Goal: Task Accomplishment & Management: Use online tool/utility

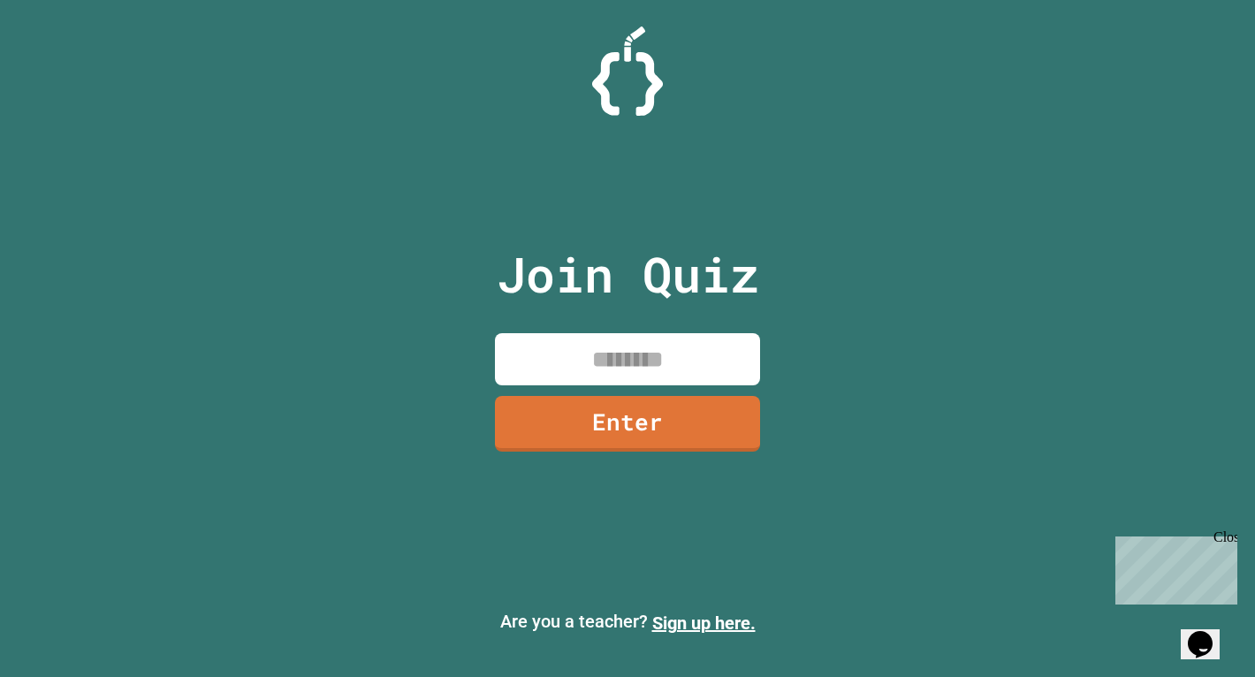
click at [1230, 538] on div "Close" at bounding box center [1224, 540] width 22 height 22
click at [1052, 467] on div "Join Quiz Enter Are you a teacher? Sign up here." at bounding box center [627, 338] width 1255 height 677
click at [708, 357] on input at bounding box center [627, 359] width 265 height 52
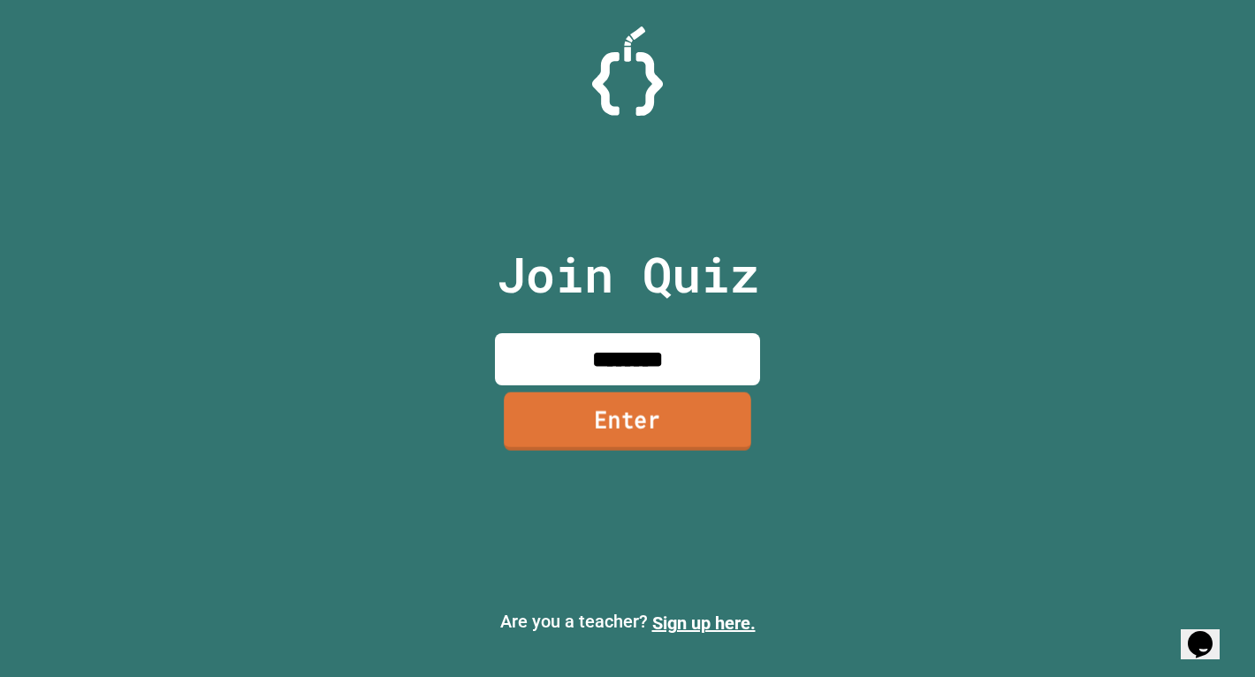
type input "********"
click at [630, 411] on link "Enter" at bounding box center [627, 422] width 266 height 58
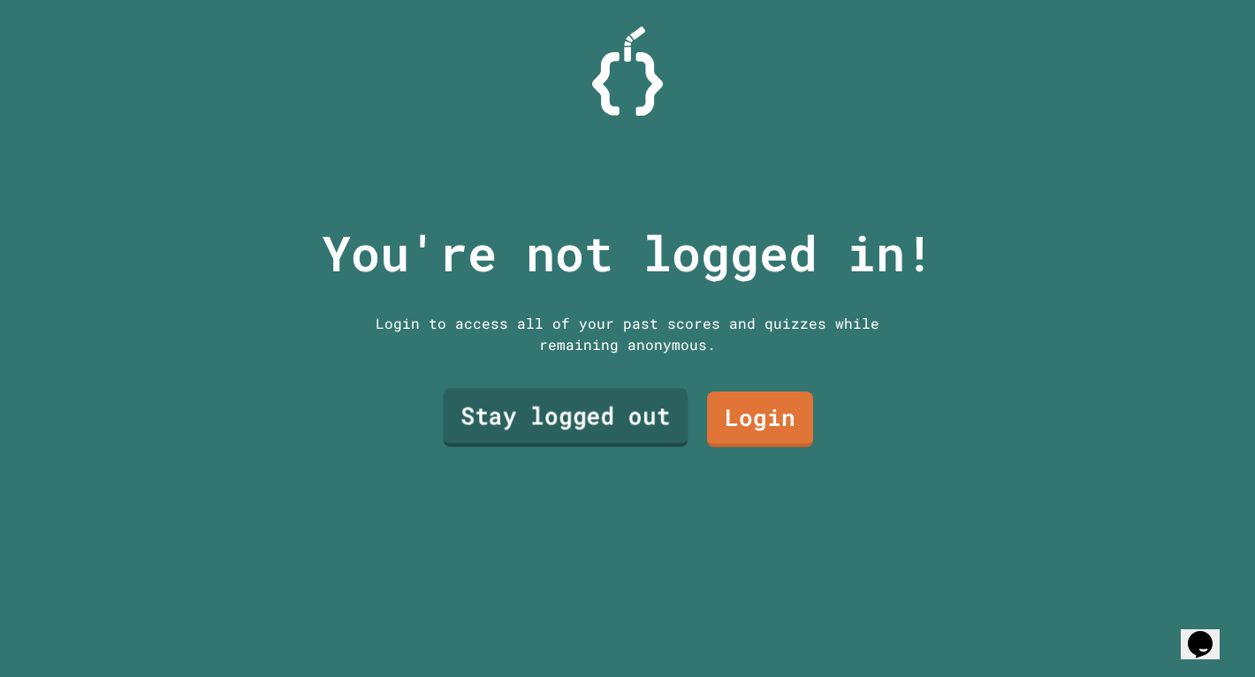
click at [618, 415] on link "Stay logged out" at bounding box center [566, 417] width 245 height 58
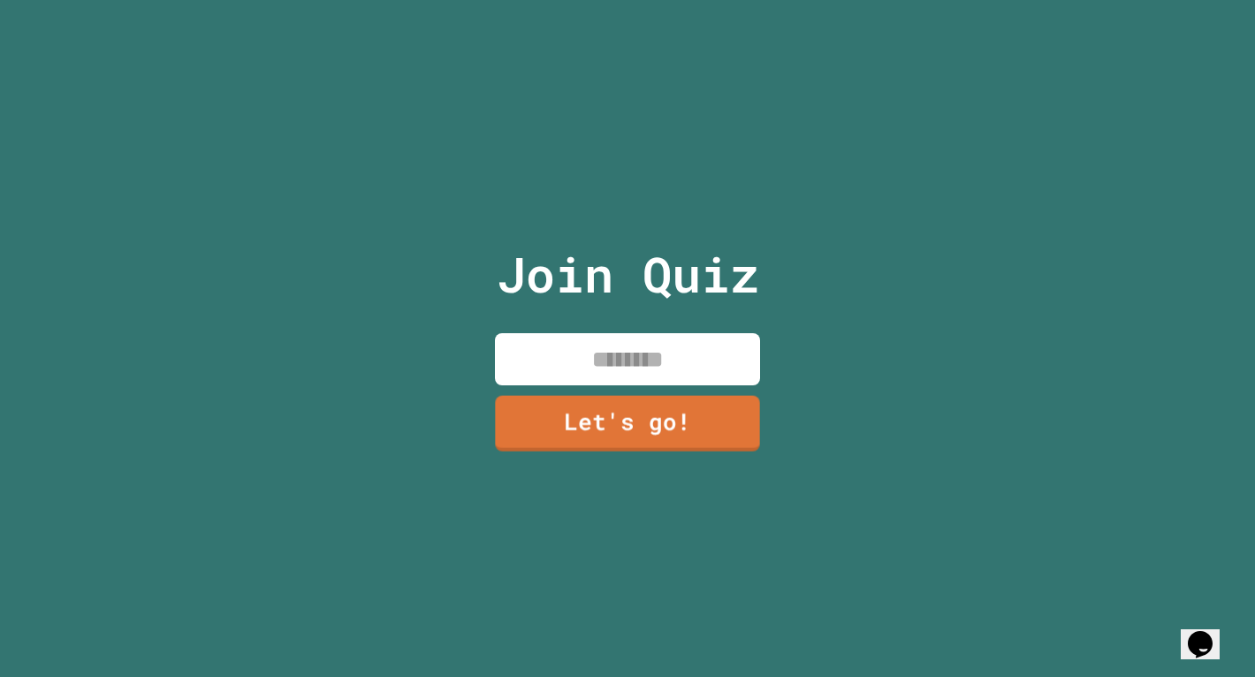
click at [624, 351] on input at bounding box center [627, 359] width 265 height 52
type input "******"
click at [614, 398] on link "Let's go!" at bounding box center [627, 422] width 267 height 57
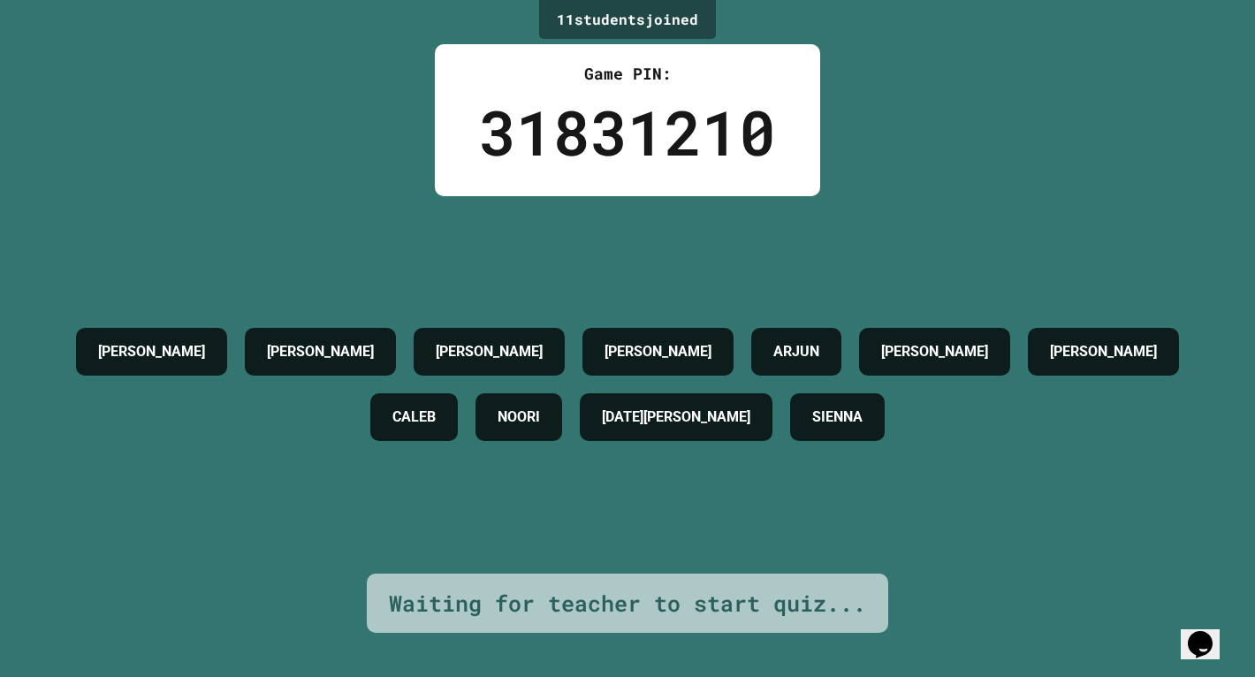
click at [618, 341] on h4 "[PERSON_NAME]" at bounding box center [657, 351] width 107 height 21
click at [595, 130] on div "31831210" at bounding box center [627, 132] width 297 height 93
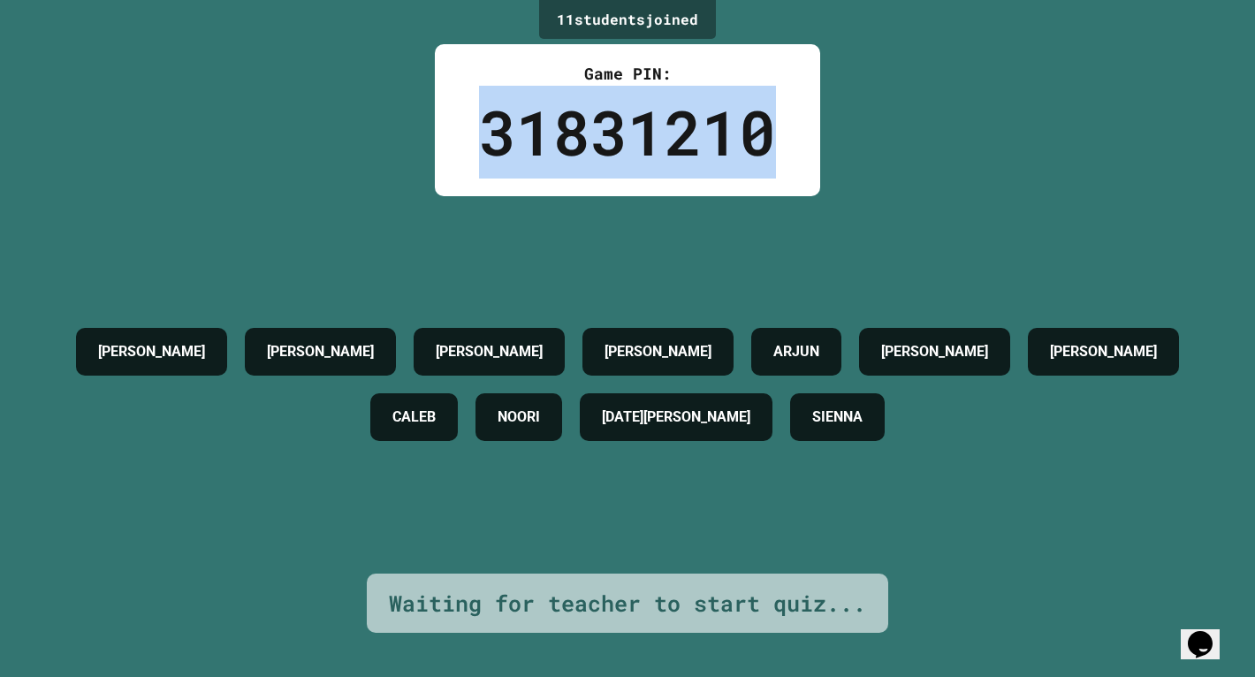
click at [595, 130] on div "31831210" at bounding box center [627, 132] width 297 height 93
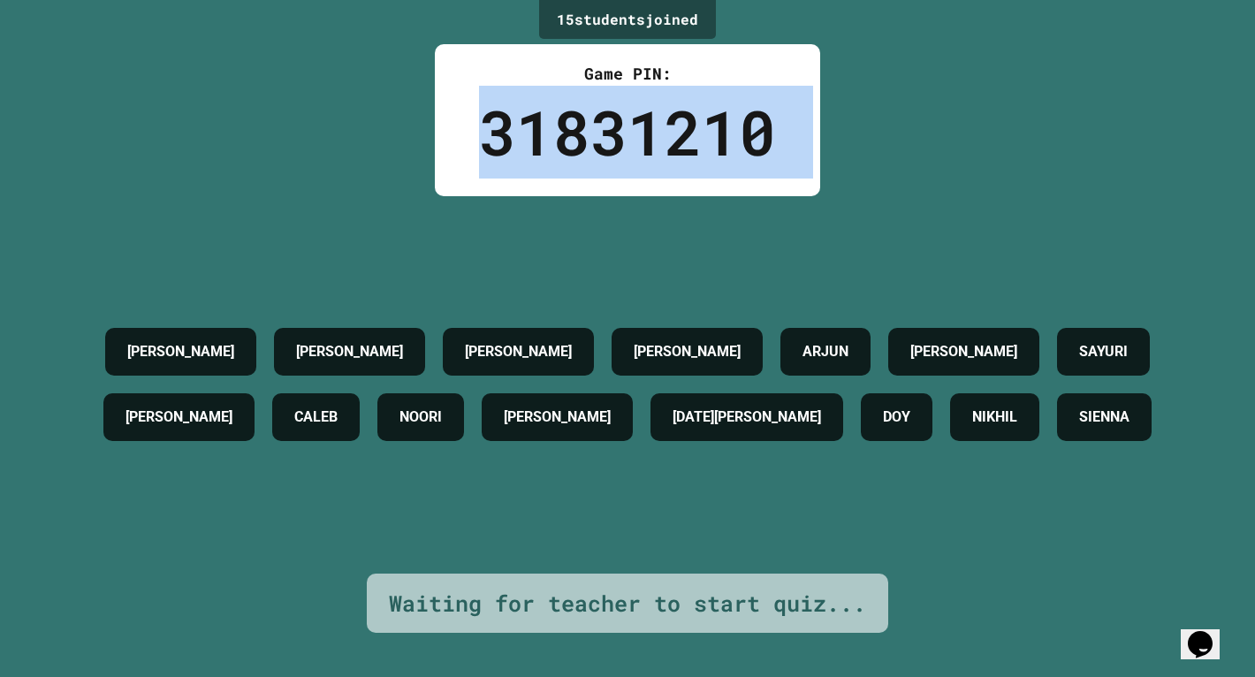
click at [597, 125] on div "31831210" at bounding box center [627, 132] width 297 height 93
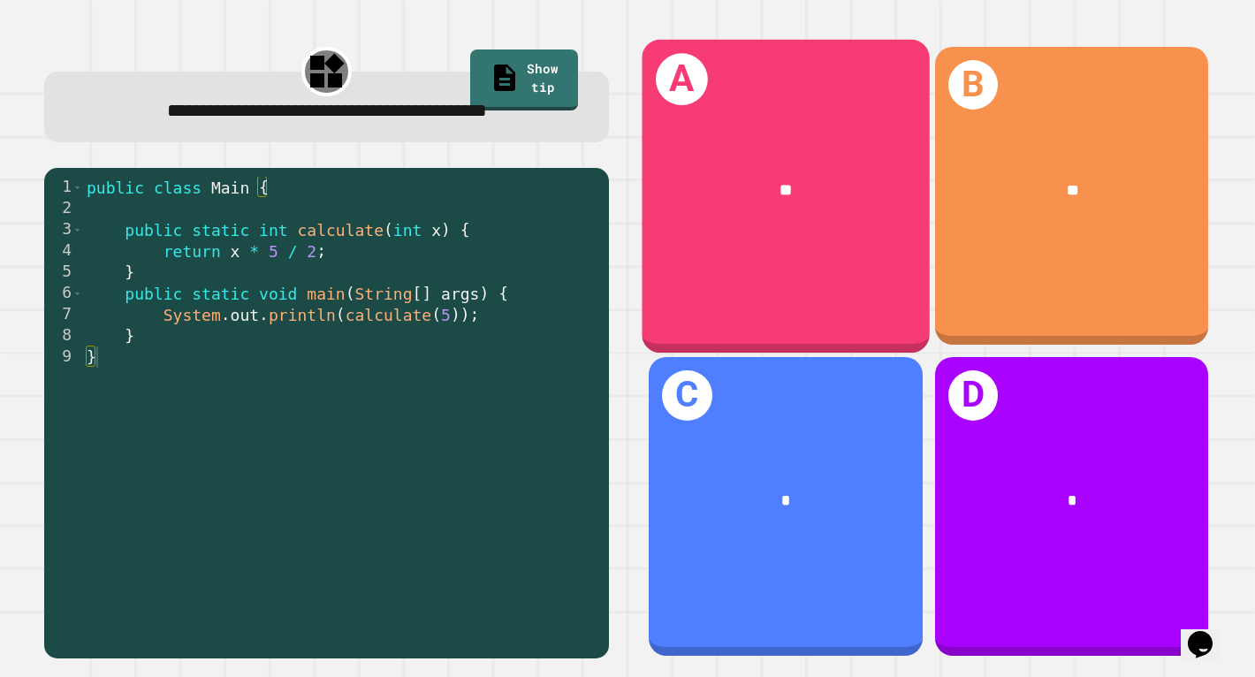
click at [797, 210] on div "**" at bounding box center [784, 191] width 287 height 89
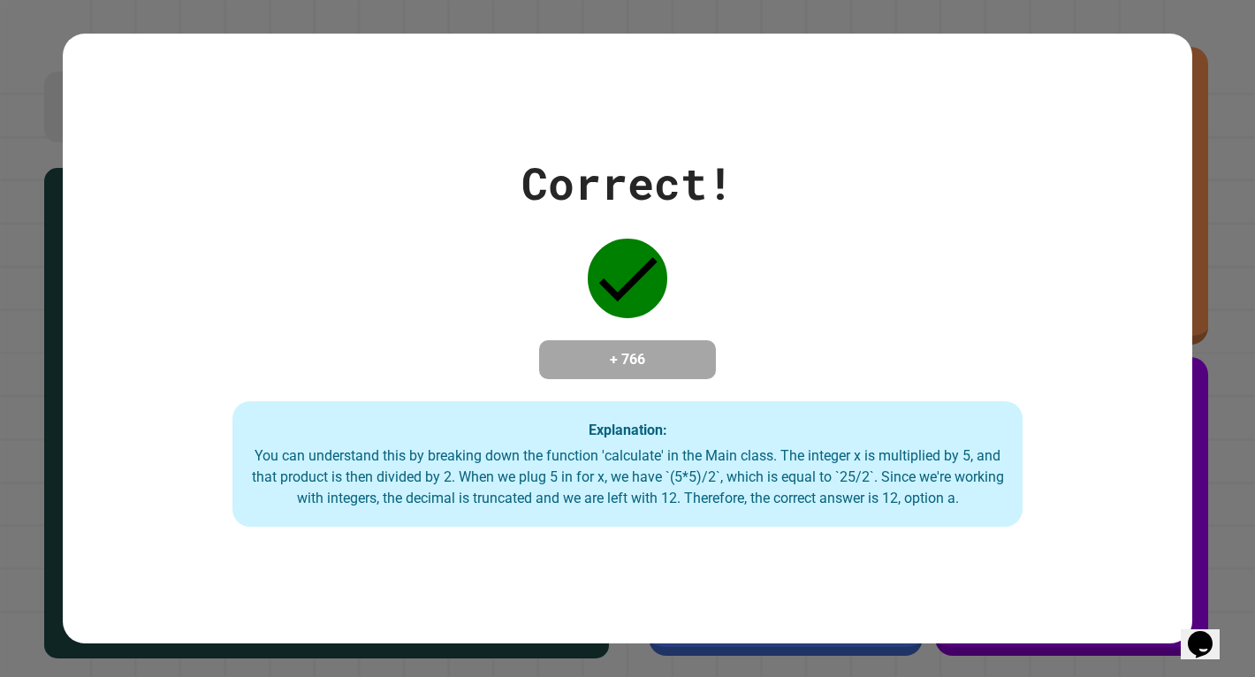
click at [731, 466] on div "You can understand this by breaking down the function 'calculate' in the Main c…" at bounding box center [627, 477] width 755 height 64
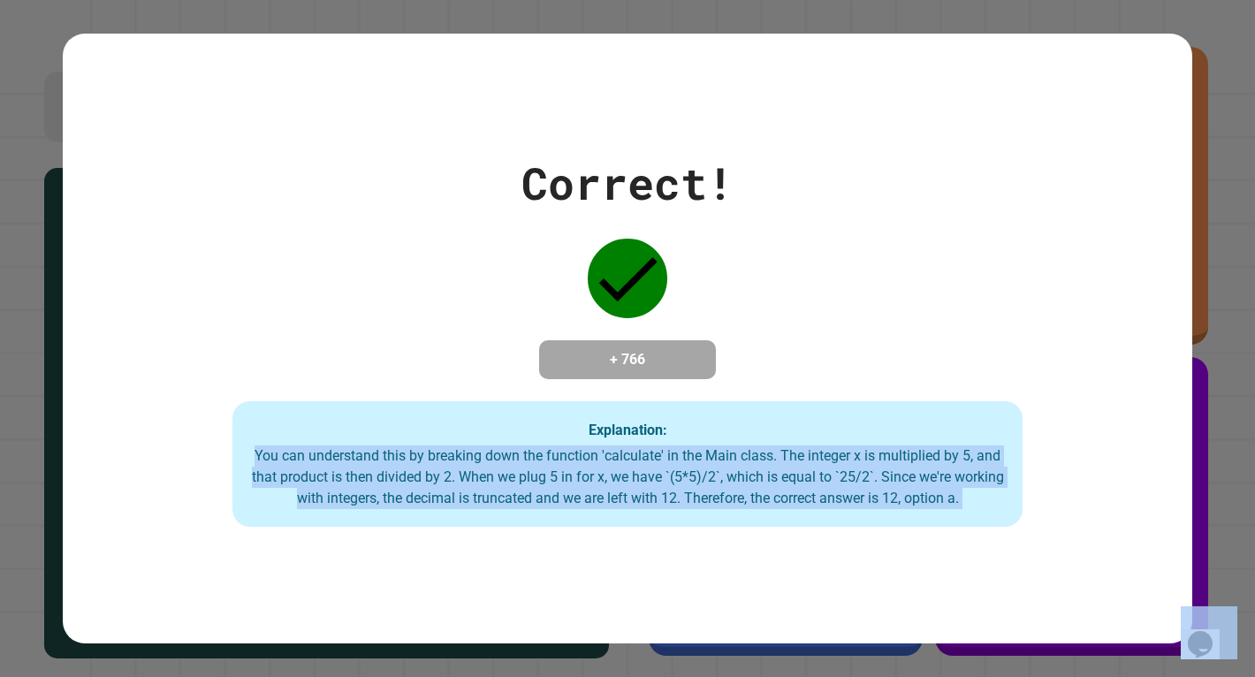
click at [731, 466] on div "You can understand this by breaking down the function 'calculate' in the Main c…" at bounding box center [627, 477] width 755 height 64
click at [731, 451] on div "You can understand this by breaking down the function 'calculate' in the Main c…" at bounding box center [627, 477] width 755 height 64
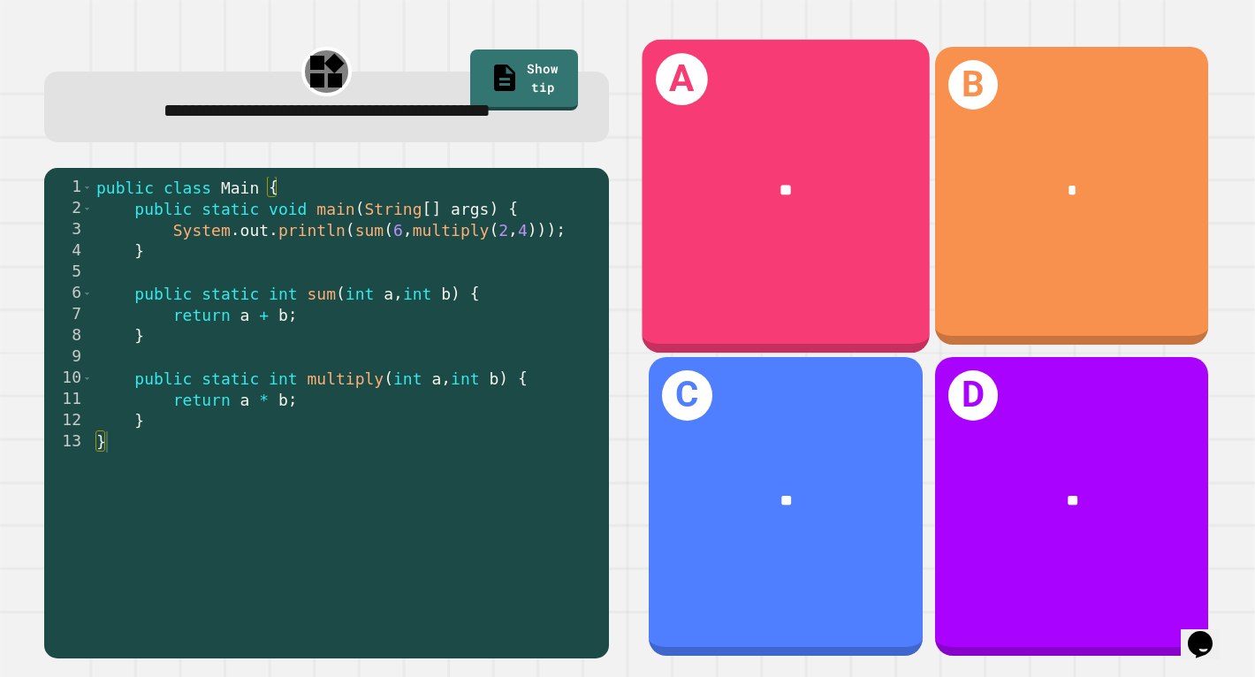
click at [795, 216] on div "**" at bounding box center [784, 191] width 287 height 89
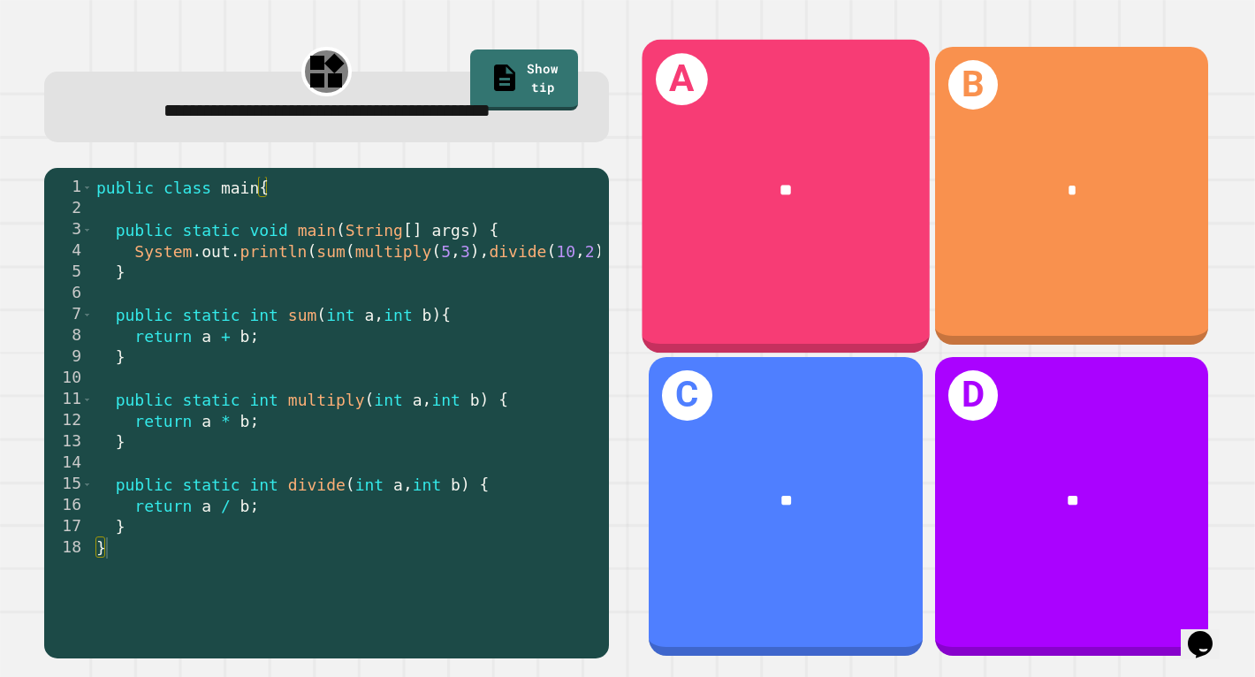
click at [820, 102] on div "A **" at bounding box center [784, 195] width 287 height 313
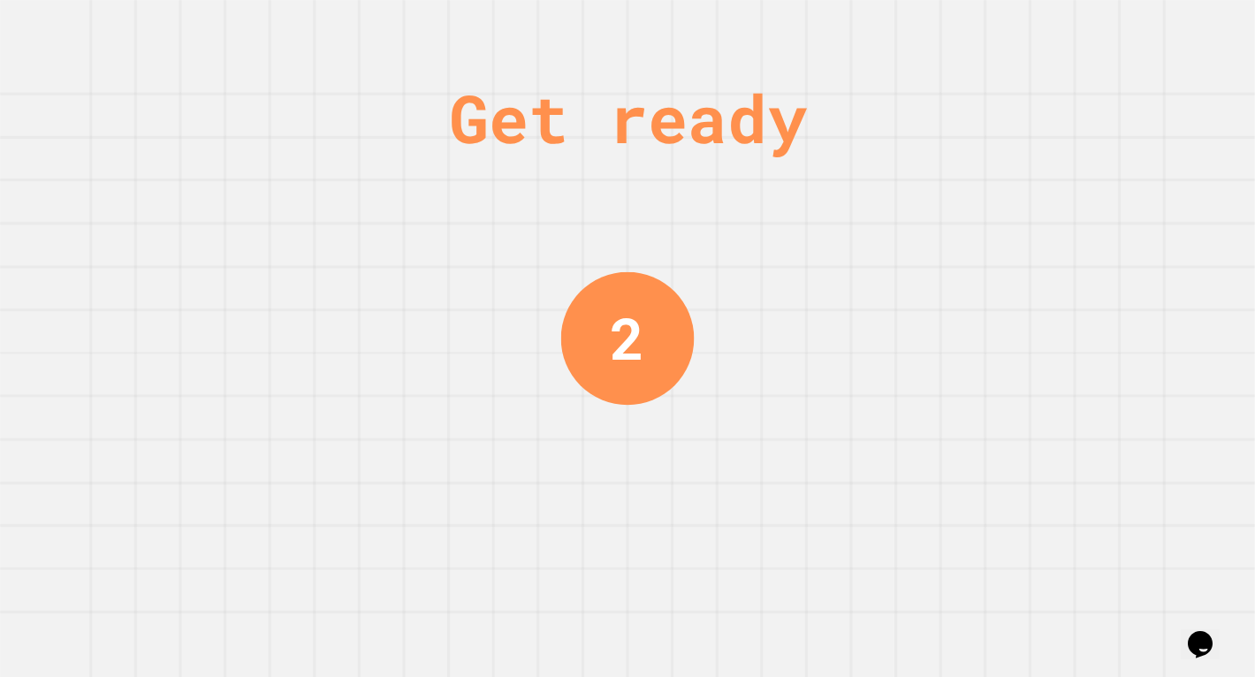
click at [301, 318] on div "Get ready 2" at bounding box center [627, 338] width 1255 height 677
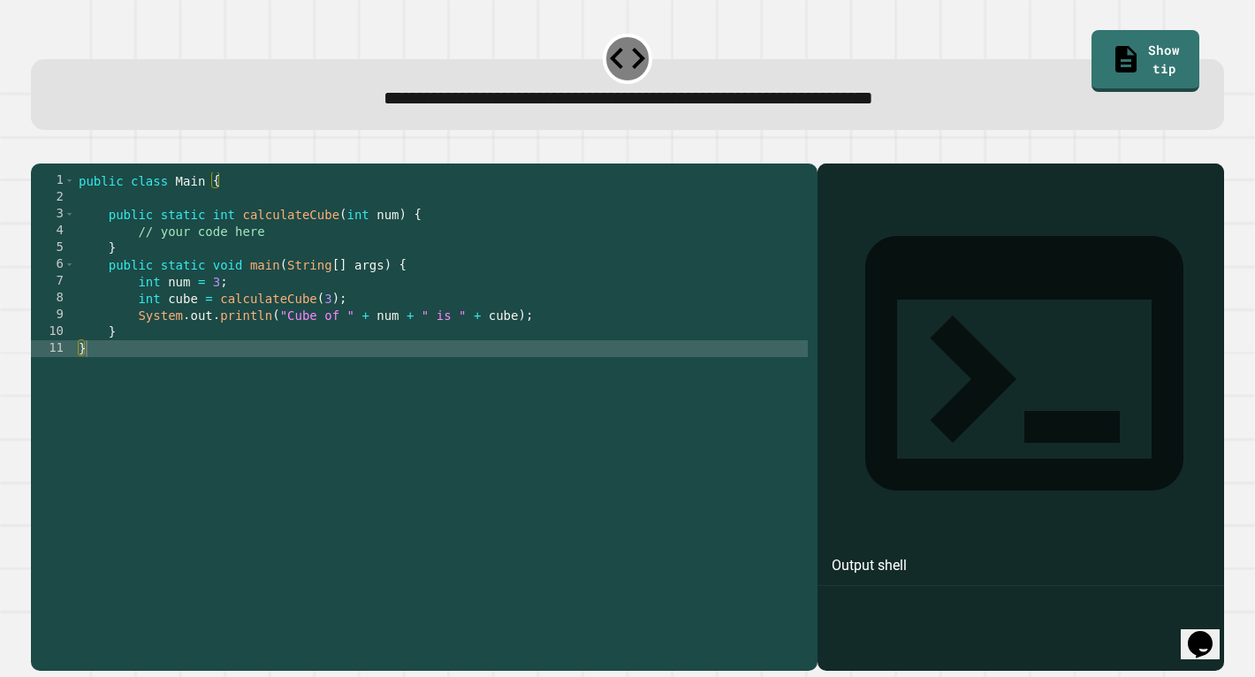
click at [346, 328] on div "public class Main { public static int calculateCube ( int num ) { // your code …" at bounding box center [441, 415] width 732 height 487
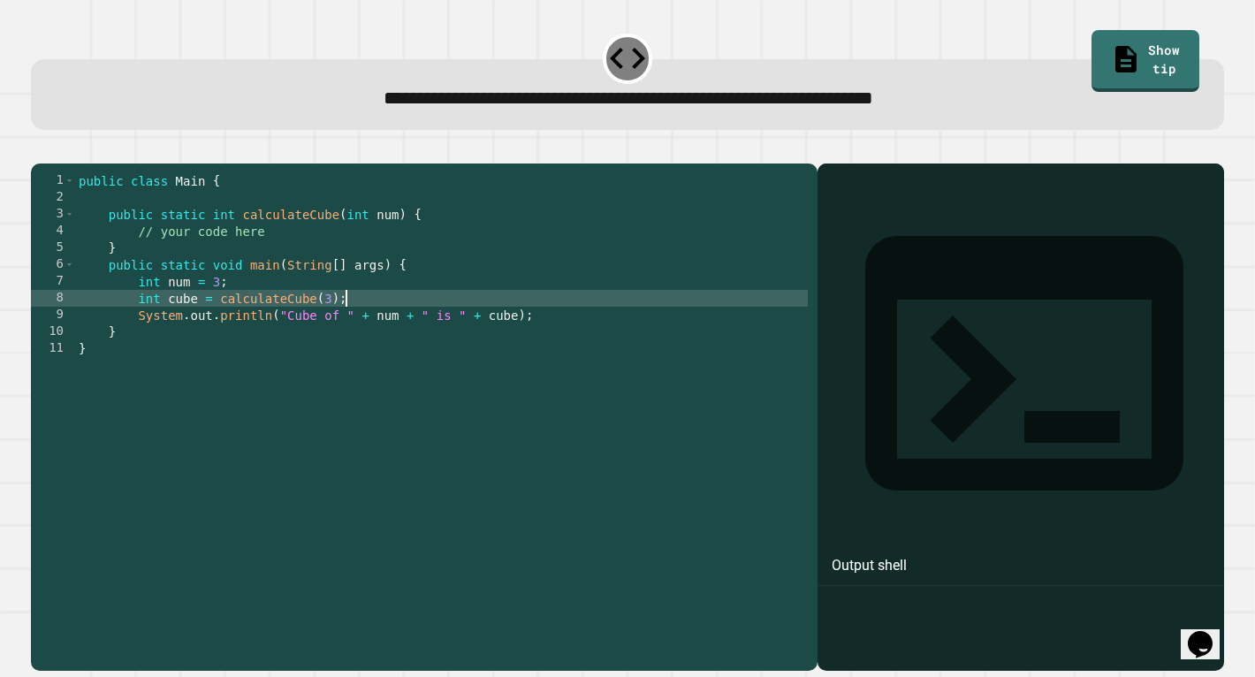
click at [363, 336] on div "public class Main { public static int calculateCube ( int num ) { // your code …" at bounding box center [441, 415] width 732 height 487
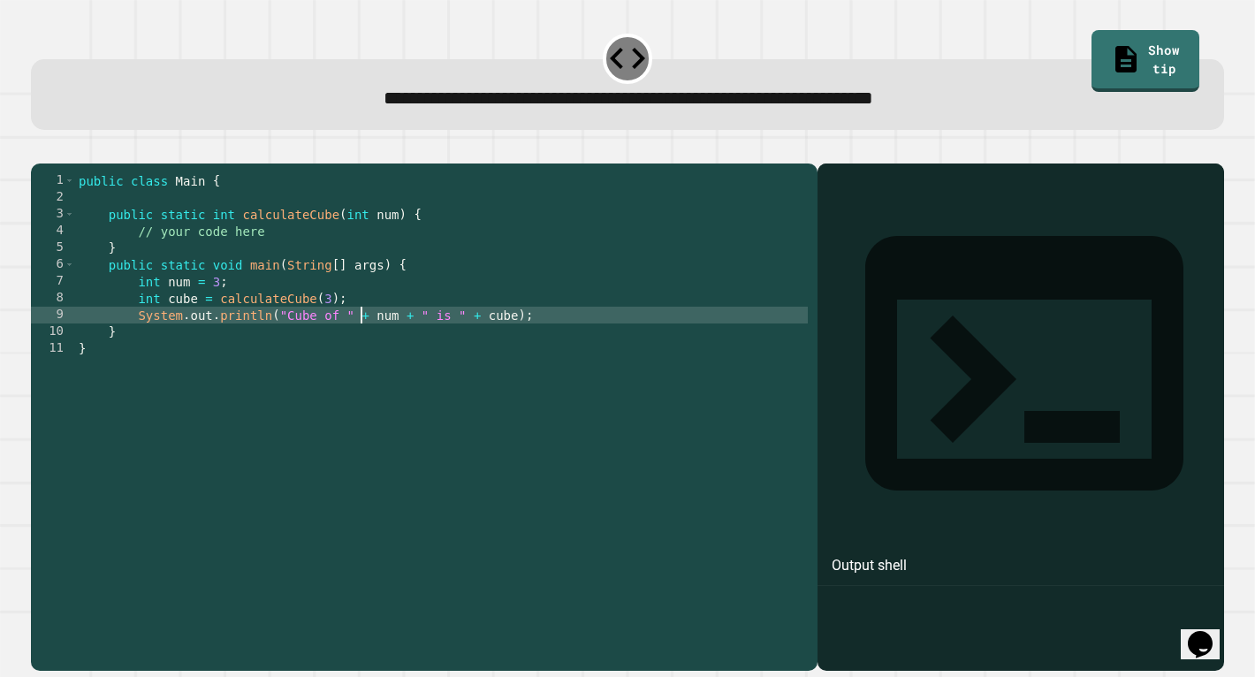
click at [329, 323] on div "public class Main { public static int calculateCube ( int num ) { // your code …" at bounding box center [441, 415] width 732 height 487
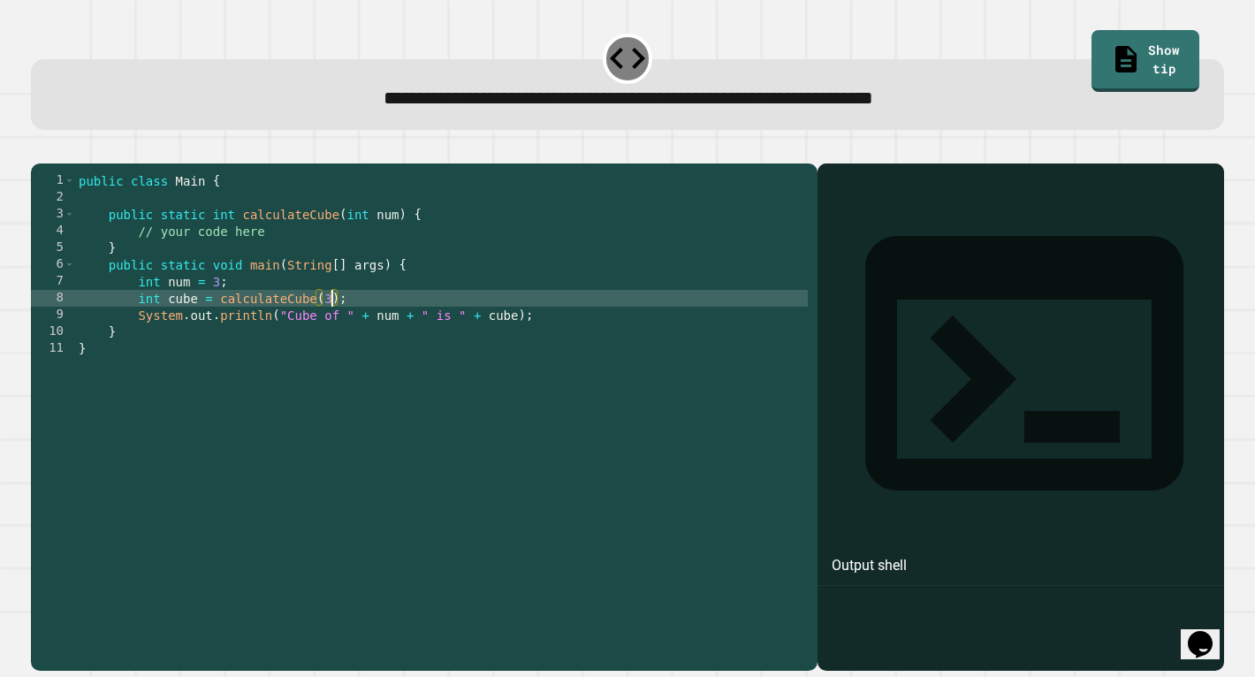
click at [299, 261] on div "public class Main { public static int calculateCube ( int num ) { // your code …" at bounding box center [441, 415] width 732 height 487
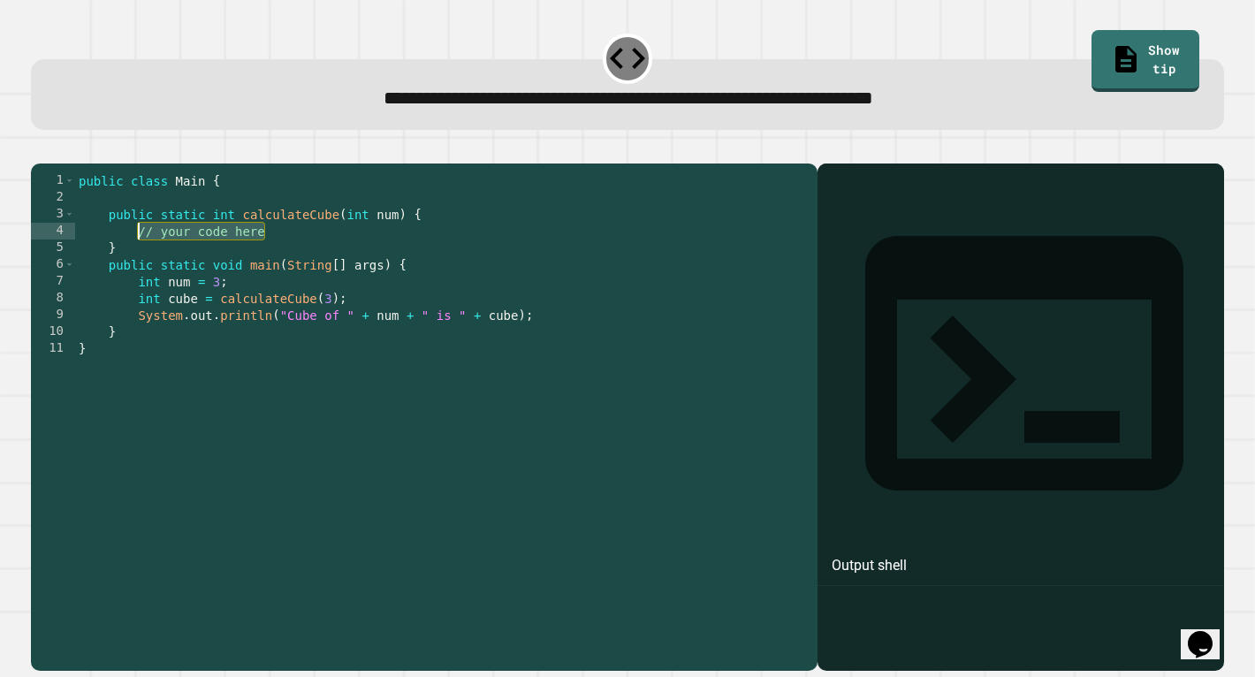
drag, startPoint x: 294, startPoint y: 260, endPoint x: 140, endPoint y: 256, distance: 154.7
click at [140, 256] on div "public class Main { public static int calculateCube ( int num ) { // your code …" at bounding box center [441, 415] width 732 height 487
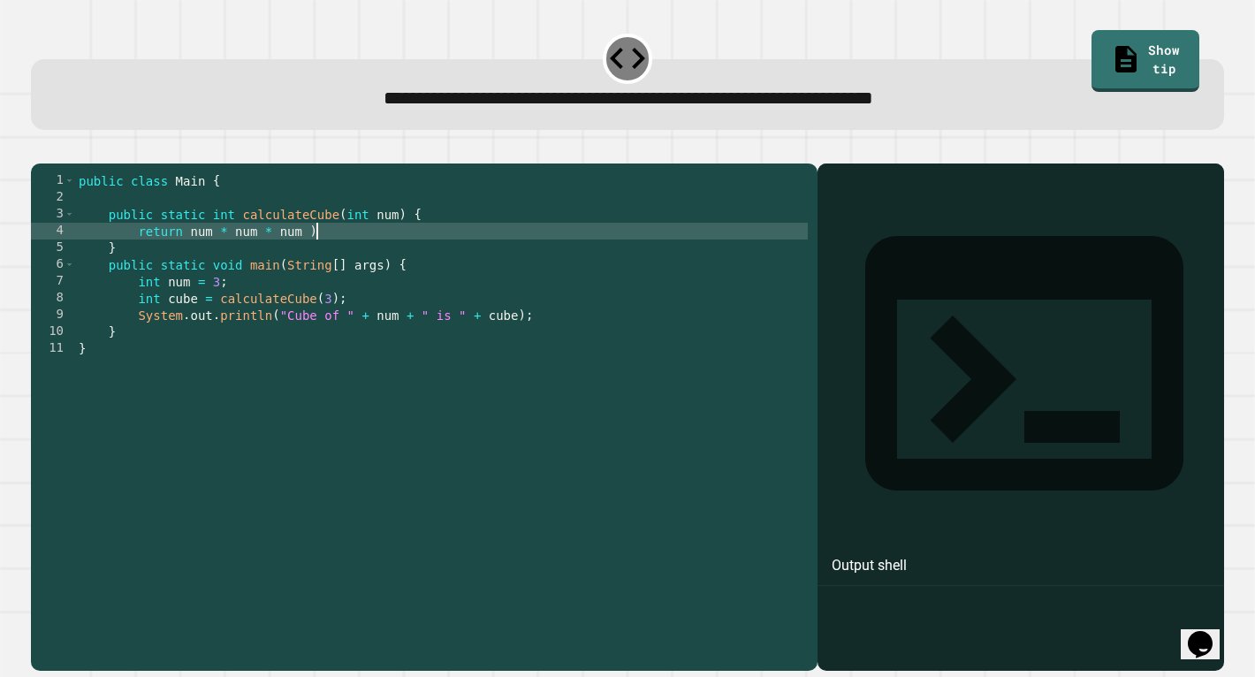
scroll to position [0, 16]
click at [189, 257] on div "public class Main { public static int calculateCube ( int num ) { return num * …" at bounding box center [441, 415] width 732 height 487
click at [356, 270] on div "public class Main { public static int calculateCube ( int num ) { return ( num …" at bounding box center [441, 415] width 732 height 487
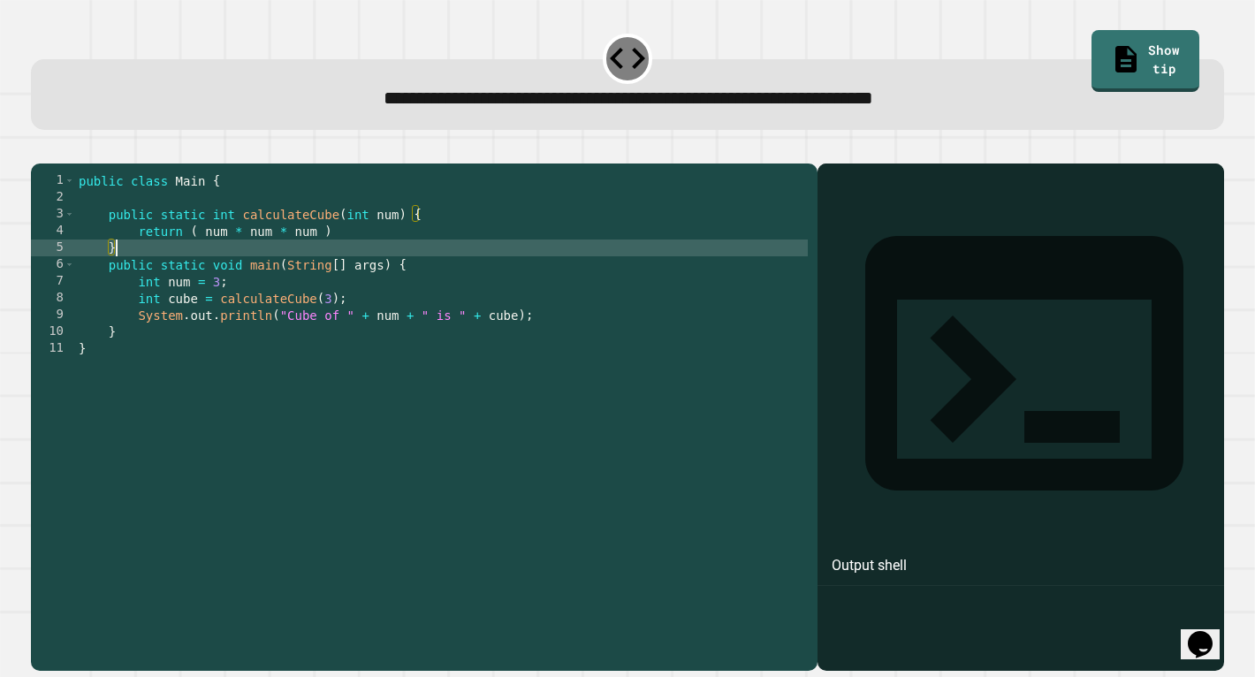
scroll to position [0, 2]
click at [368, 259] on div "public class Main { public static int calculateCube ( int num ) { return ( num …" at bounding box center [441, 415] width 732 height 487
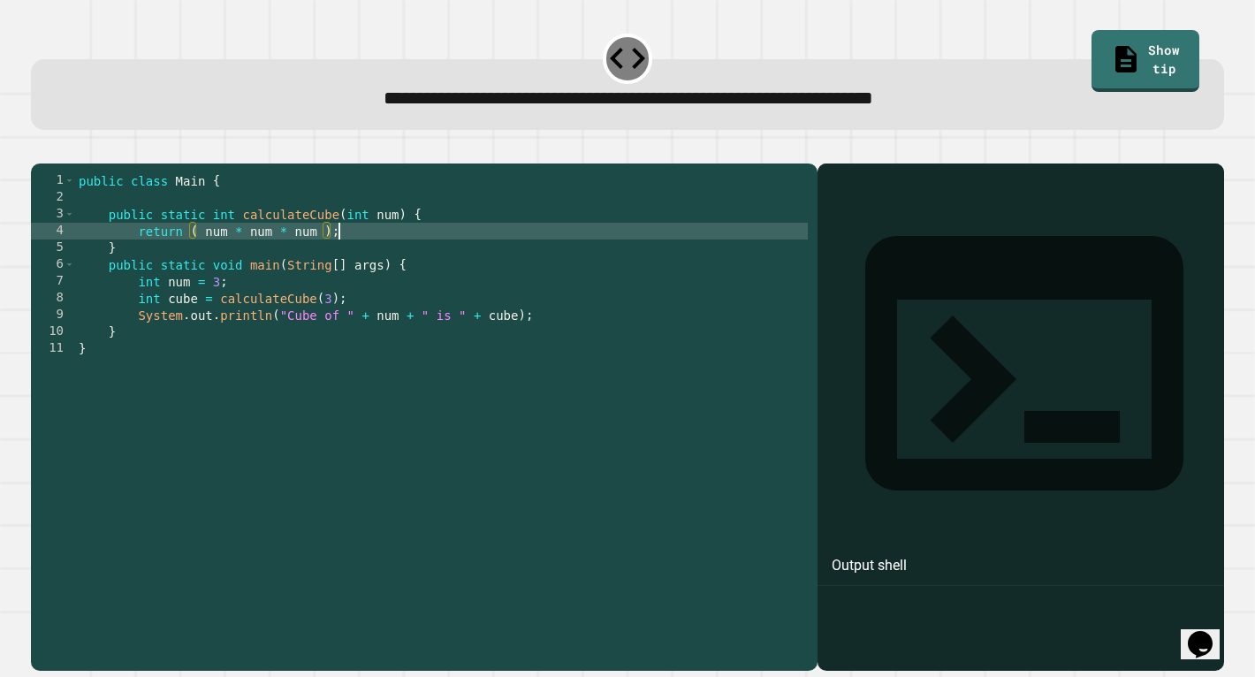
scroll to position [0, 18]
click at [57, 160] on icon "button" at bounding box center [52, 160] width 10 height 12
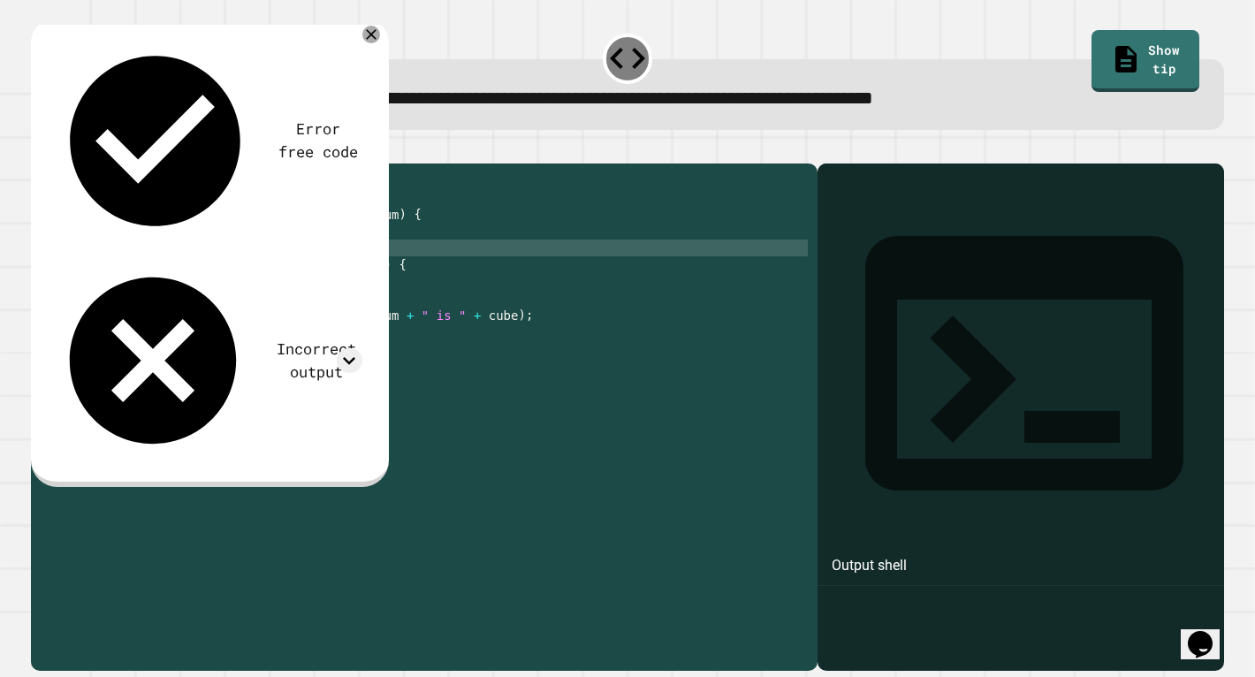
click at [282, 280] on div "public class Main { public static int calculateCube ( int num ) { return ( num …" at bounding box center [441, 415] width 732 height 487
click at [375, 49] on div "Error free code Incorrect output" at bounding box center [209, 252] width 357 height 470
click at [371, 39] on icon at bounding box center [371, 35] width 18 height 18
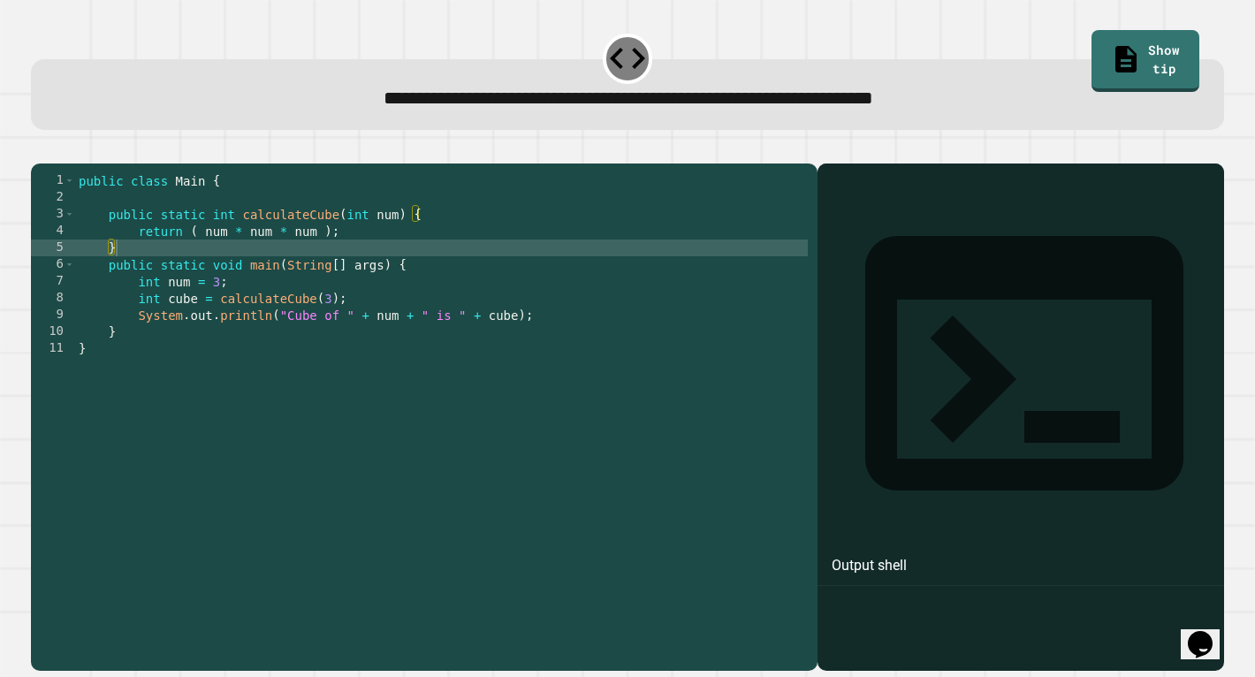
click at [336, 233] on div "public class Main { public static int calculateCube ( int num ) { return ( num …" at bounding box center [441, 415] width 732 height 487
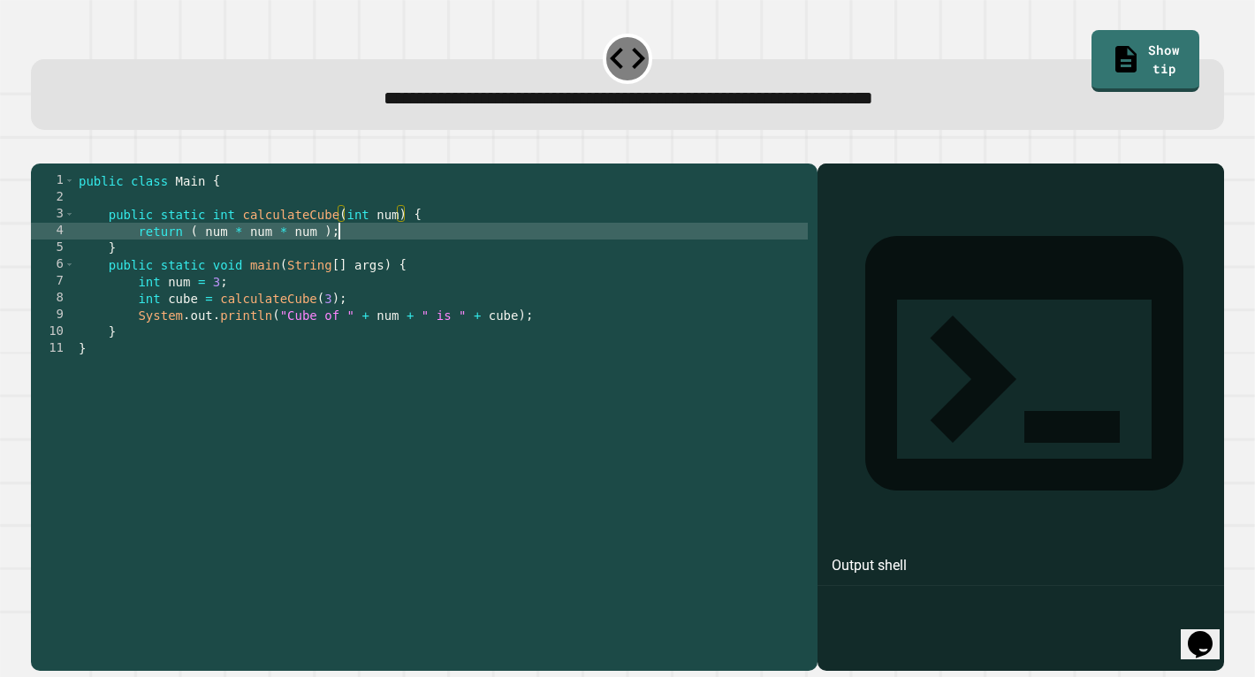
click at [354, 256] on div "public class Main { public static int calculateCube ( int num ) { return ( num …" at bounding box center [441, 415] width 732 height 487
click at [140, 251] on div "public class Main { public static int calculateCube ( int num ) { return ( num …" at bounding box center [441, 415] width 732 height 487
click at [155, 251] on div "public class Main { public static int calculateCube ( int num ) { return ( num …" at bounding box center [441, 415] width 732 height 487
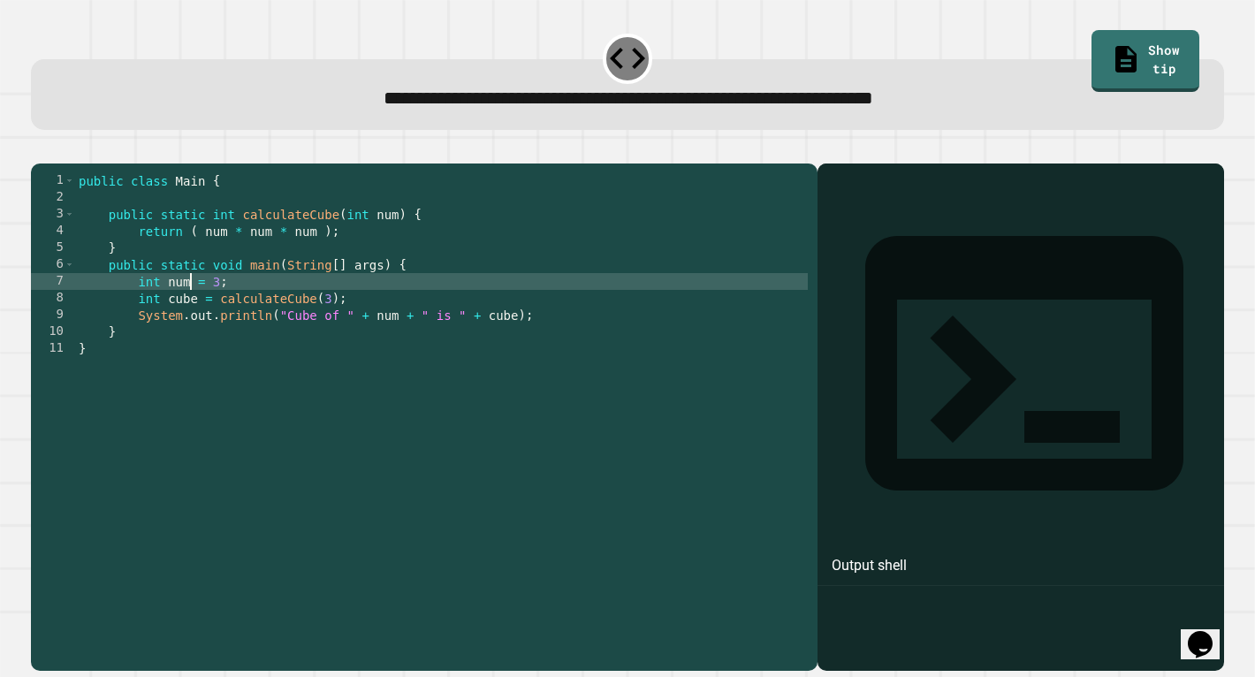
click at [193, 300] on div "public class Main { public static int calculateCube ( int num ) { return ( num …" at bounding box center [441, 415] width 732 height 487
click at [239, 312] on div "public class Main { public static int calculateCube ( int num ) { return ( num …" at bounding box center [441, 415] width 732 height 487
click at [268, 331] on div "public class Main { public static int calculateCube ( int num ) { return ( num …" at bounding box center [441, 415] width 732 height 487
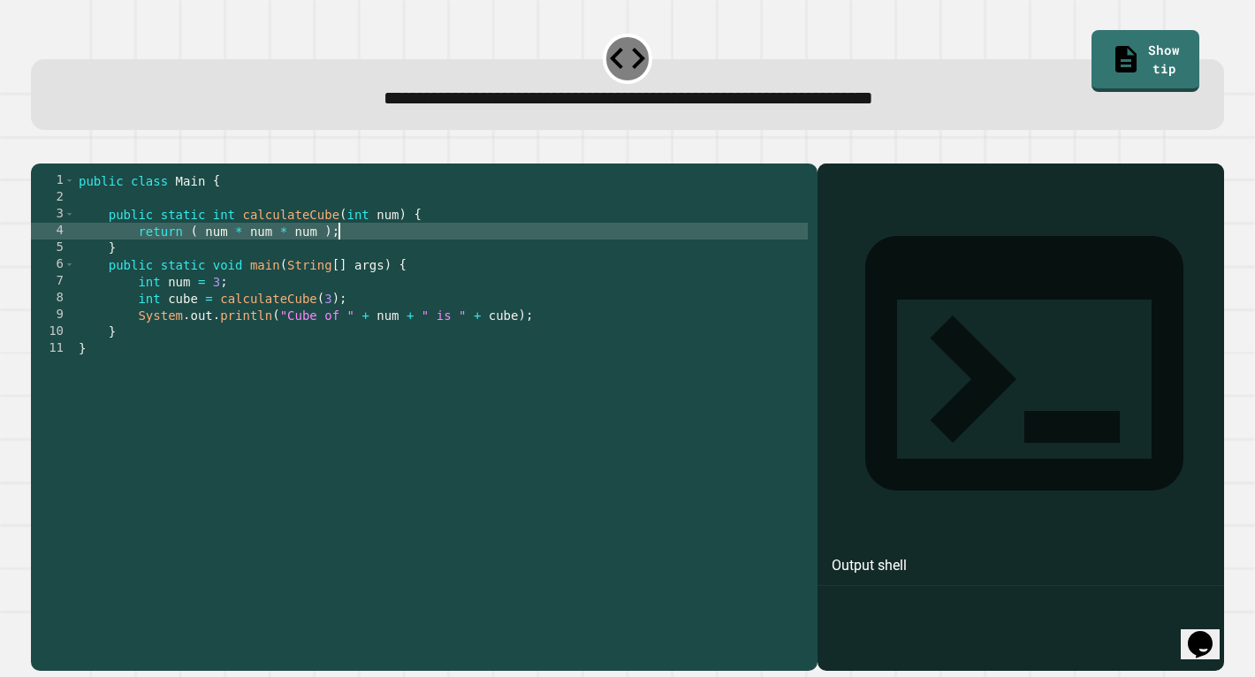
click at [349, 251] on div "public class Main { public static int calculateCube ( int num ) { return ( num …" at bounding box center [441, 415] width 732 height 487
click at [206, 256] on div "public class Main { public static int calculateCube ( int num ) { return ( num …" at bounding box center [441, 415] width 732 height 487
click at [240, 259] on div "public class Main { public static int calculateCube ( int num ) { return ( num …" at bounding box center [441, 415] width 732 height 487
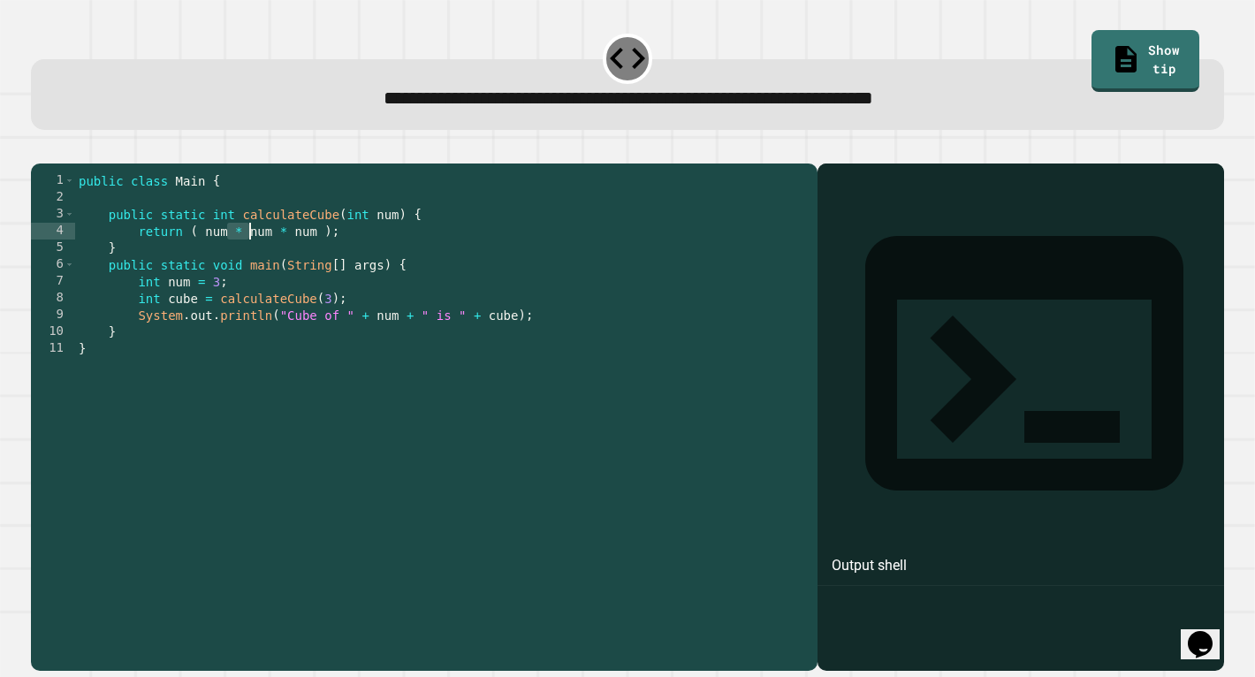
click at [240, 259] on div "public class Main { public static int calculateCube ( int num ) { return ( num …" at bounding box center [441, 415] width 732 height 487
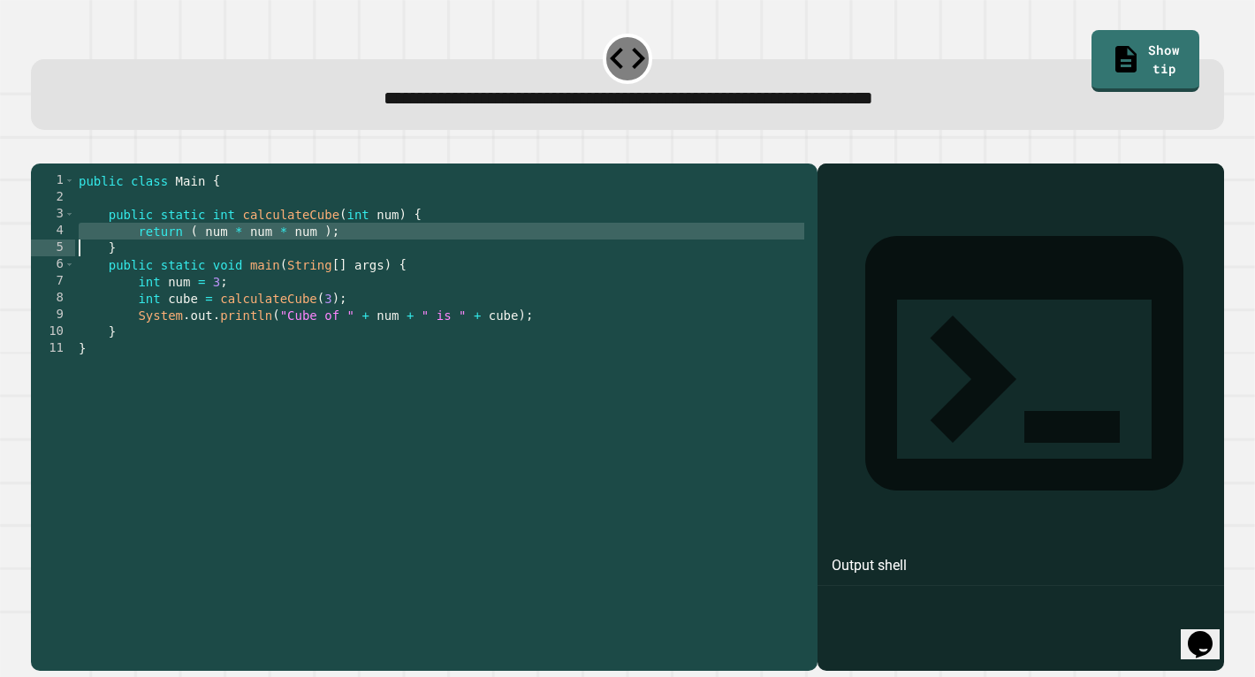
click at [240, 259] on div "public class Main { public static int calculateCube ( int num ) { return ( num …" at bounding box center [441, 415] width 732 height 487
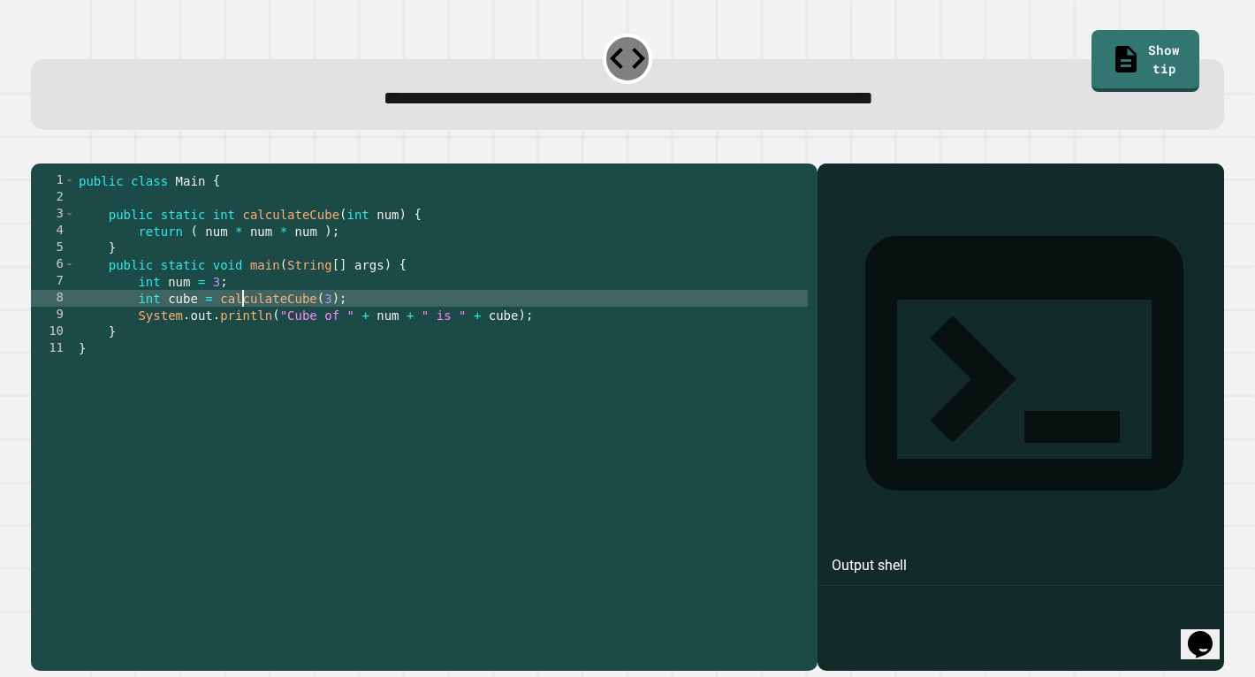
click at [244, 324] on div "public class Main { public static int calculateCube ( int num ) { return ( num …" at bounding box center [441, 415] width 732 height 487
click at [40, 149] on button "button" at bounding box center [40, 149] width 0 height 0
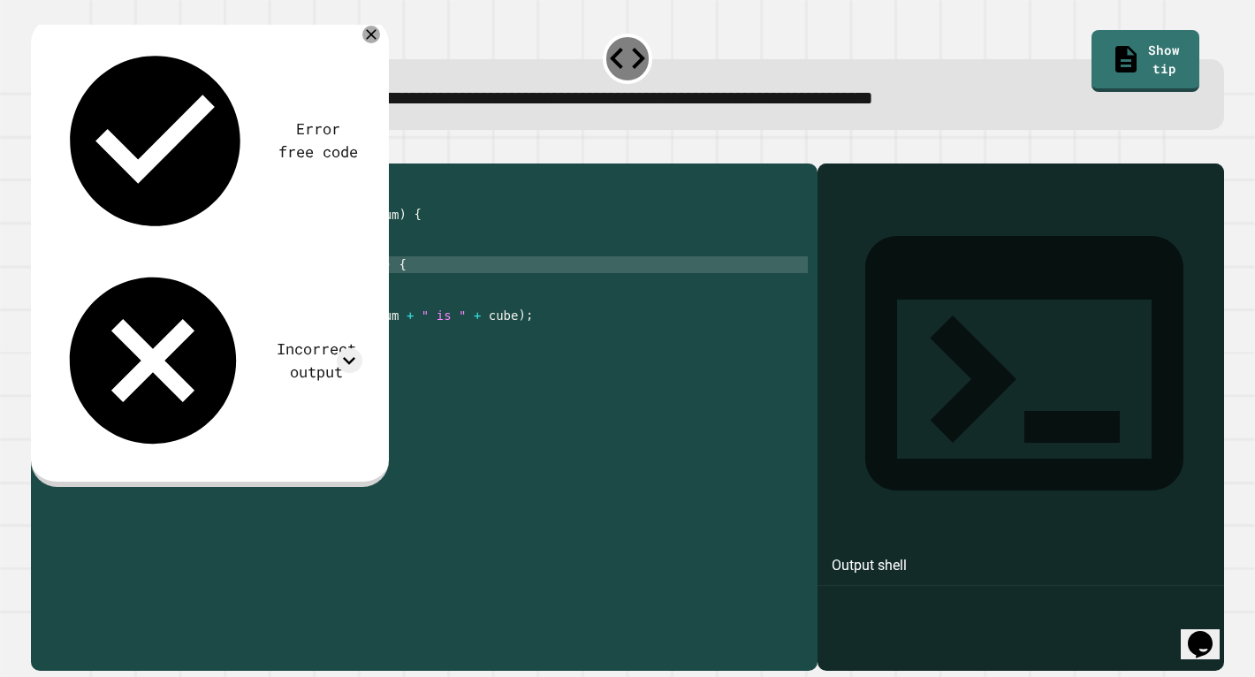
click at [210, 295] on div "public class Main { public static int calculateCube ( int num ) { return ( num …" at bounding box center [441, 415] width 732 height 487
click at [376, 27] on div "Error free code Incorrect output" at bounding box center [209, 252] width 357 height 470
click at [209, 262] on div "public class Main { public static int calculateCube ( int num ) { return ( num …" at bounding box center [441, 415] width 732 height 487
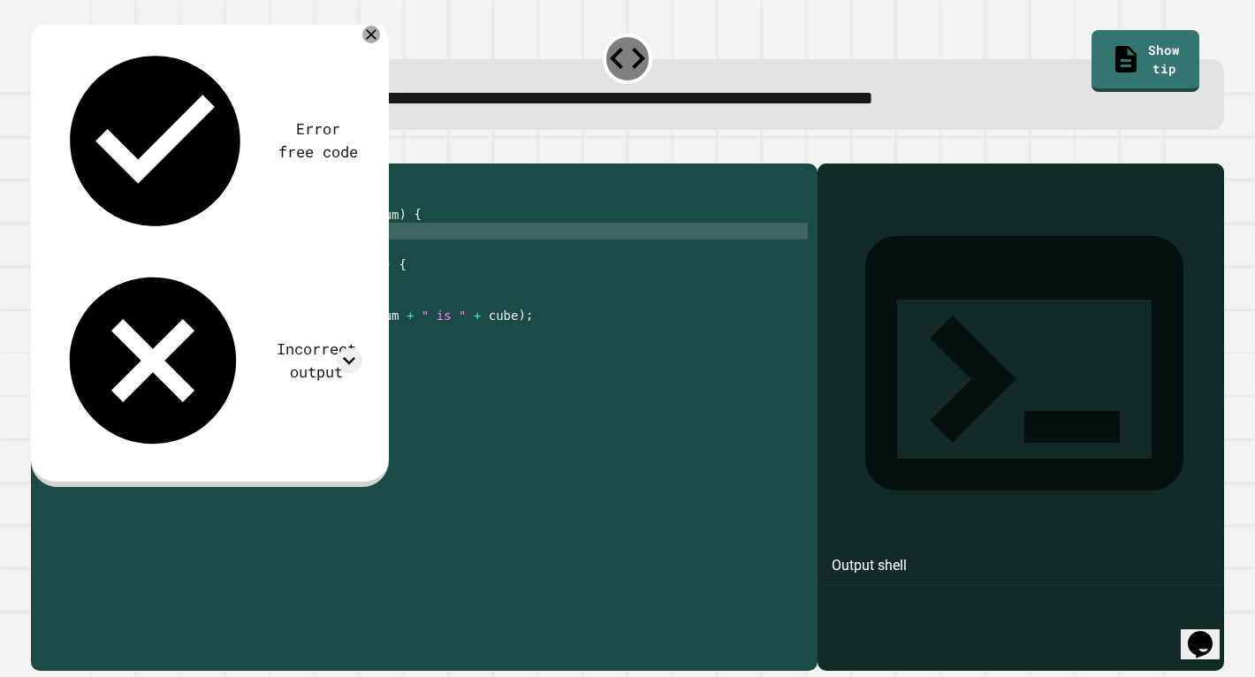
click at [315, 258] on div "public class Main { public static int calculateCube ( int num ) { return num * …" at bounding box center [441, 415] width 732 height 487
type textarea "**********"
click at [40, 149] on button "button" at bounding box center [40, 149] width 0 height 0
click at [177, 284] on div "public class Main { public static int calculateCube ( int num ) { return num * …" at bounding box center [441, 415] width 732 height 487
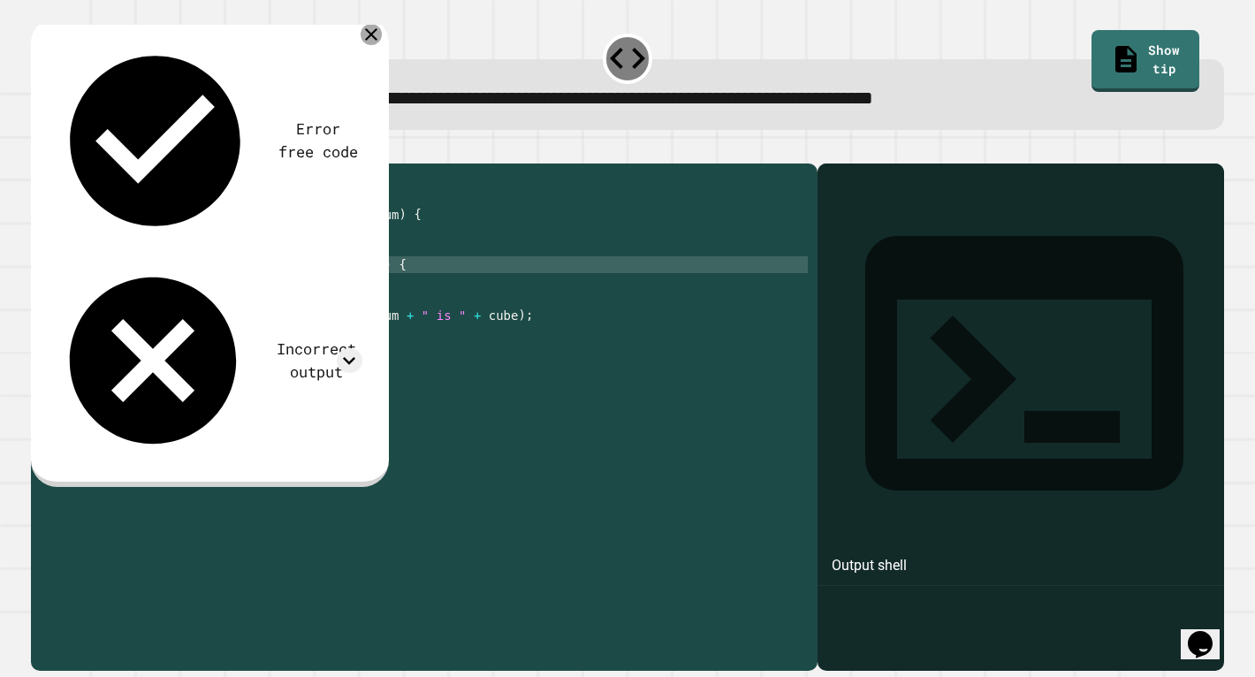
click at [371, 42] on icon at bounding box center [370, 34] width 21 height 21
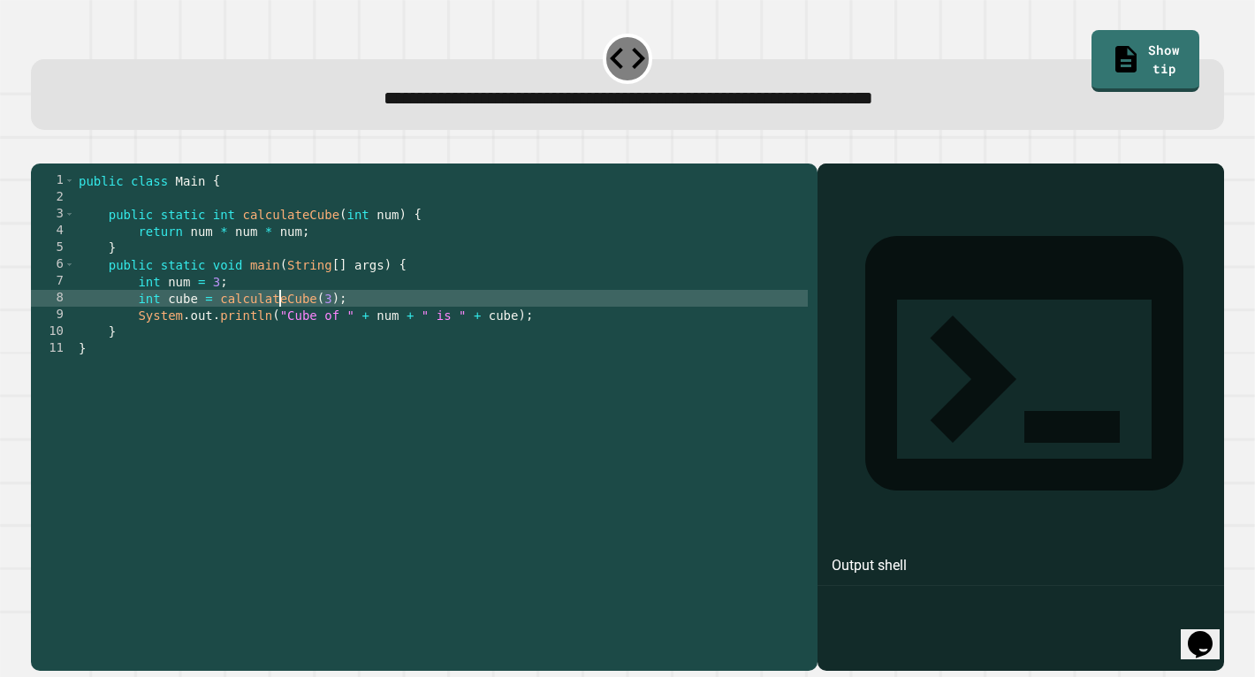
click at [281, 320] on div "public class Main { public static int calculateCube ( int num ) { return num * …" at bounding box center [441, 415] width 732 height 487
click at [373, 316] on div "public class Main { public static int calculateCube ( int num ) { return num * …" at bounding box center [441, 415] width 732 height 487
click at [373, 333] on div "public class Main { public static int calculateCube ( int num ) { return num * …" at bounding box center [441, 415] width 732 height 487
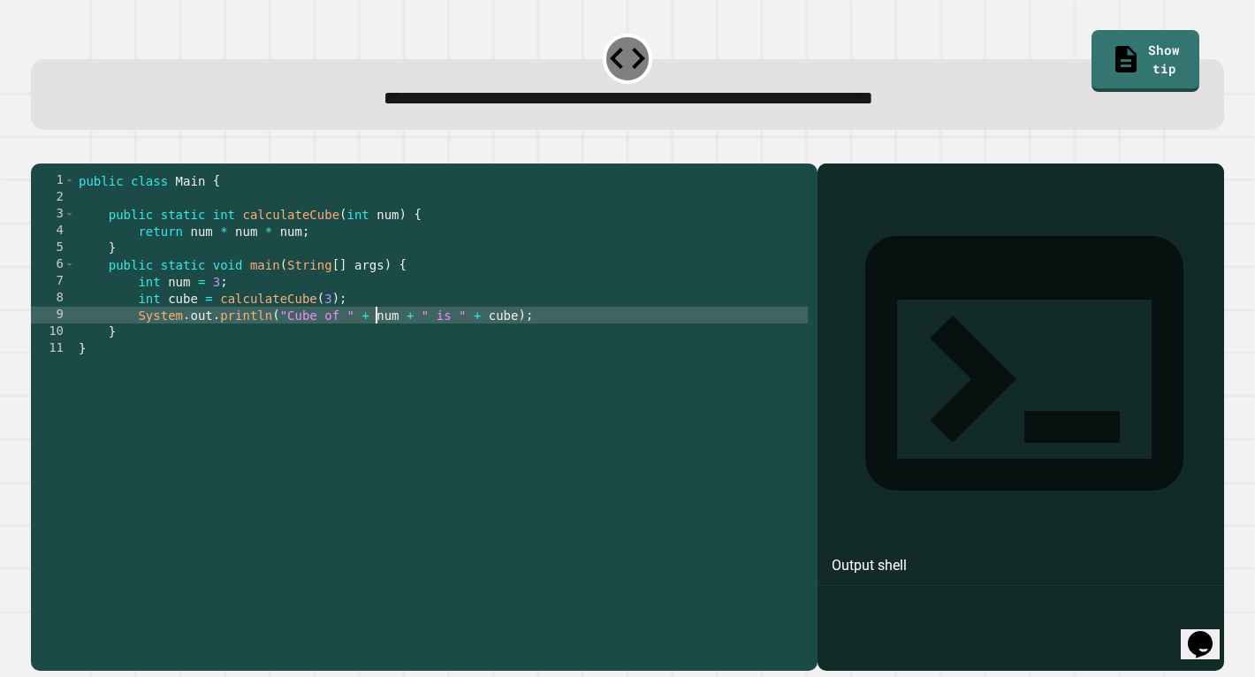
click at [368, 316] on div "public class Main { public static int calculateCube ( int num ) { return num * …" at bounding box center [441, 415] width 732 height 487
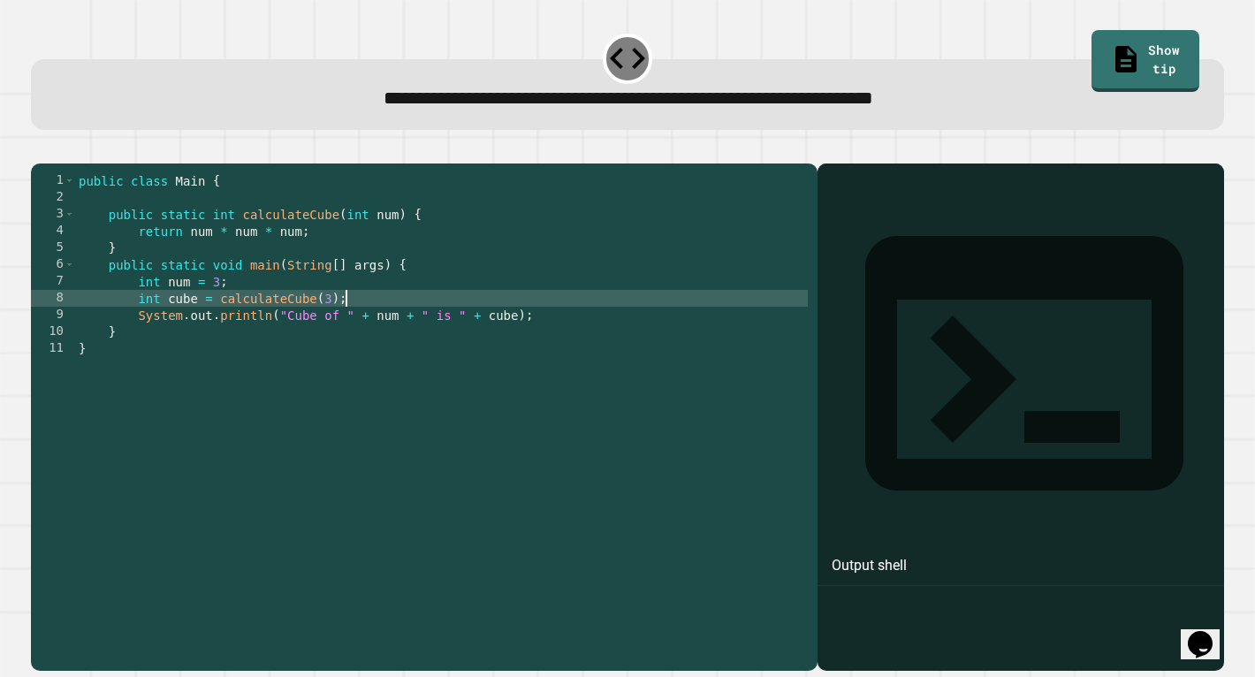
click at [40, 149] on icon "button" at bounding box center [40, 149] width 0 height 0
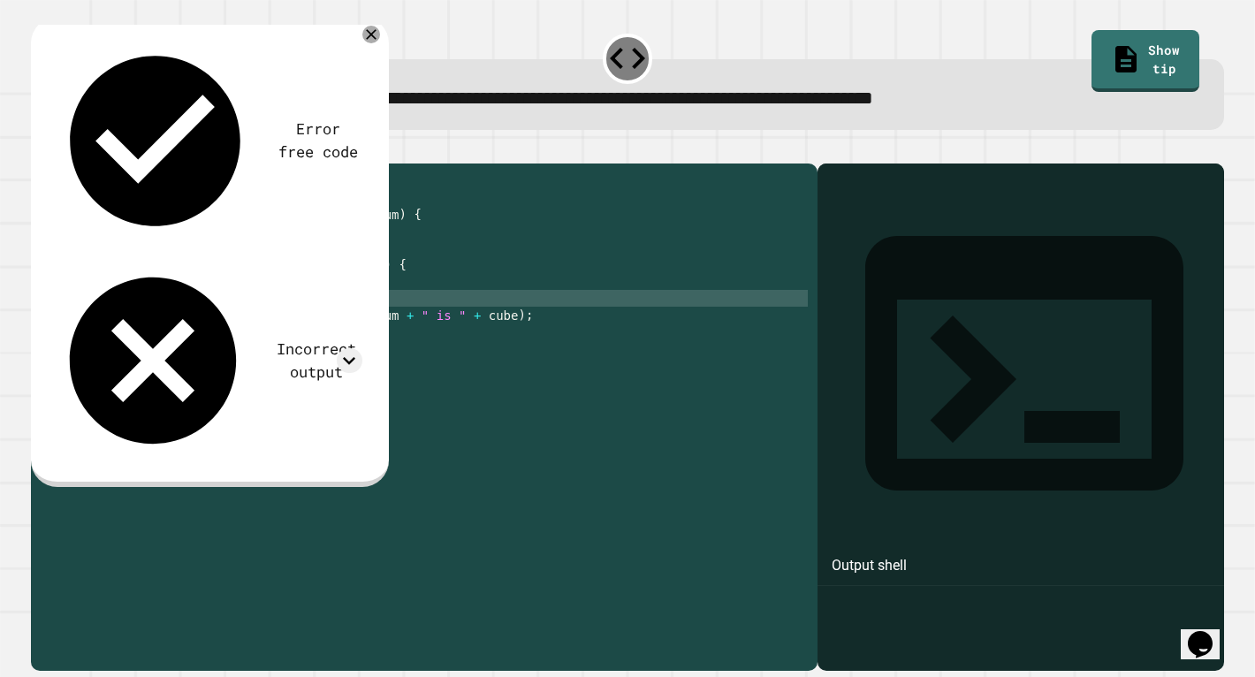
click at [193, 284] on div "public class Main { public static int calculateCube ( int num ) { return num * …" at bounding box center [441, 415] width 732 height 487
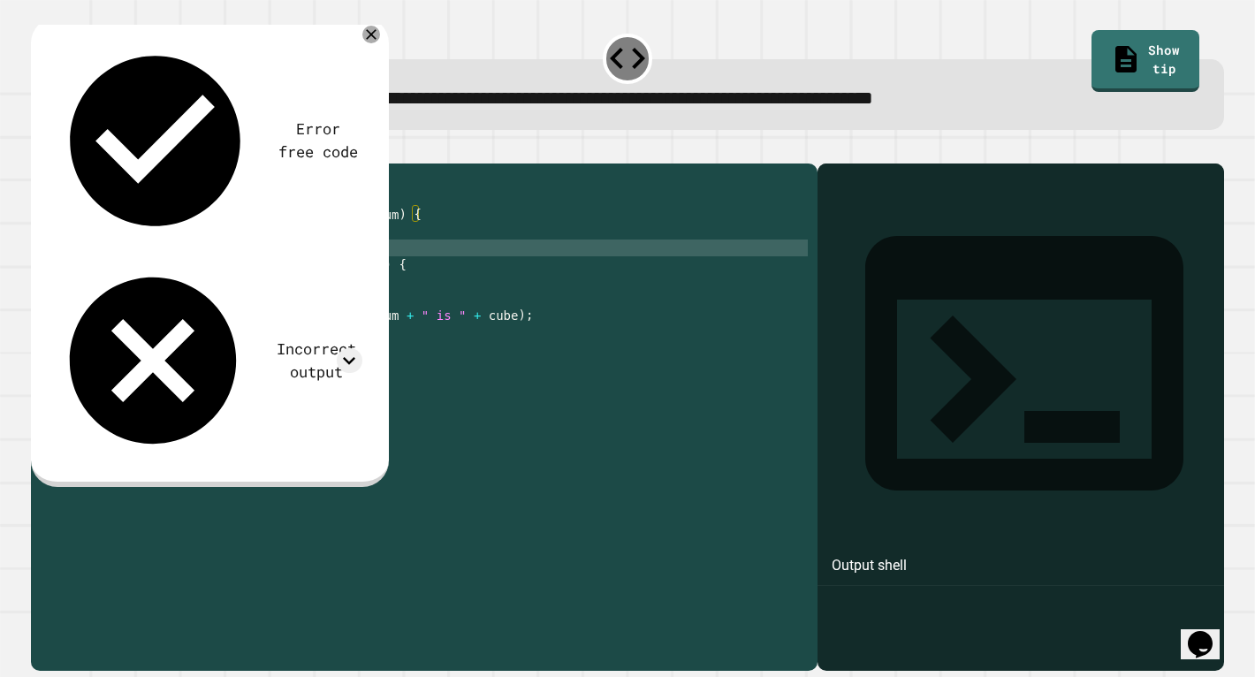
click at [359, 277] on div "public class Main { public static int calculateCube ( int num ) { return num * …" at bounding box center [441, 415] width 732 height 487
click at [371, 36] on icon at bounding box center [371, 34] width 12 height 12
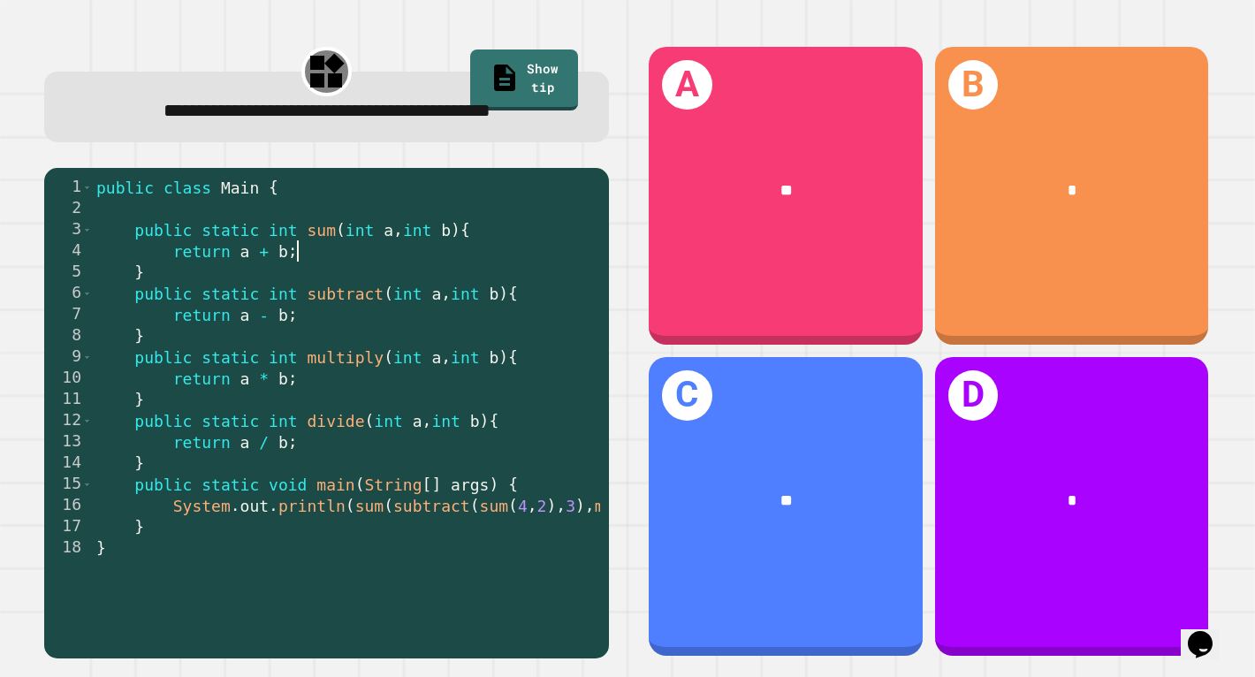
click at [350, 291] on div "public class Main { public static int sum ( int a , int b ) { return a + b ; } …" at bounding box center [497, 410] width 808 height 466
click at [292, 562] on div "public class Main { public static int sum ( int a , int b ) { return a + b ; } …" at bounding box center [497, 410] width 808 height 466
click at [135, 555] on div "public class Main { public static int sum ( int a , int b ) { return a + b ; } …" at bounding box center [497, 410] width 808 height 466
type textarea "*"
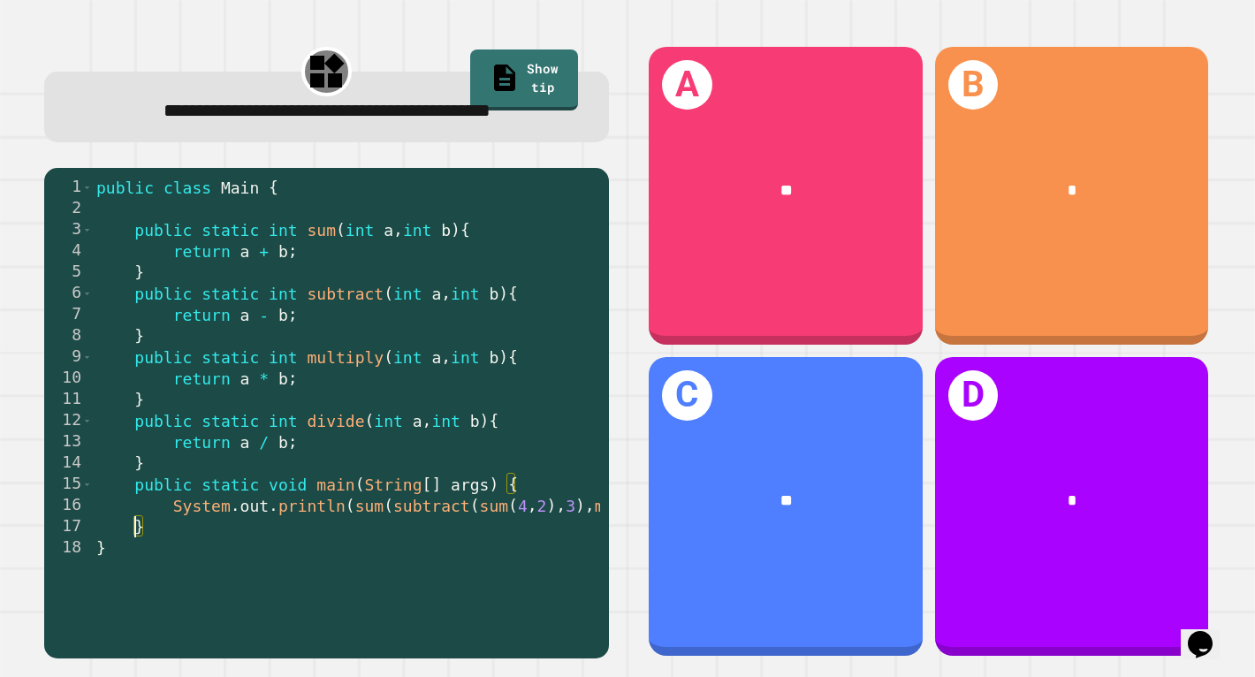
click at [330, 561] on div "public class Main { public static int sum ( int a , int b ) { return a + b ; } …" at bounding box center [497, 410] width 808 height 466
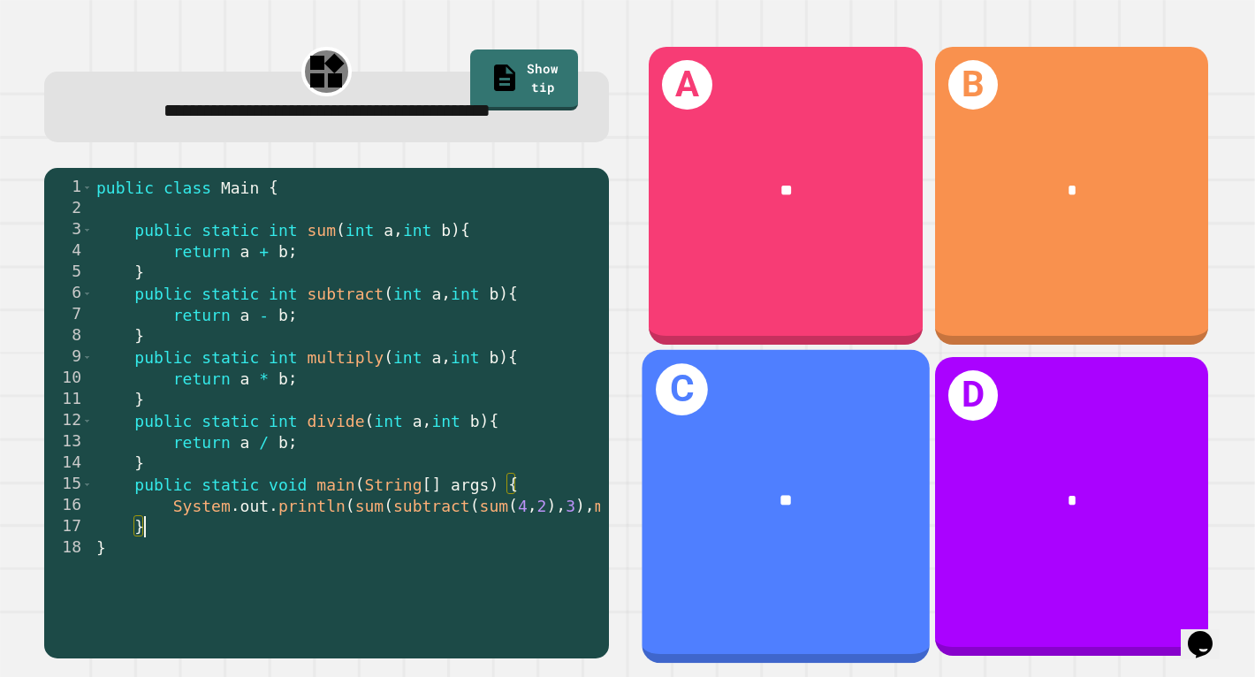
click at [717, 462] on div "**" at bounding box center [784, 501] width 287 height 89
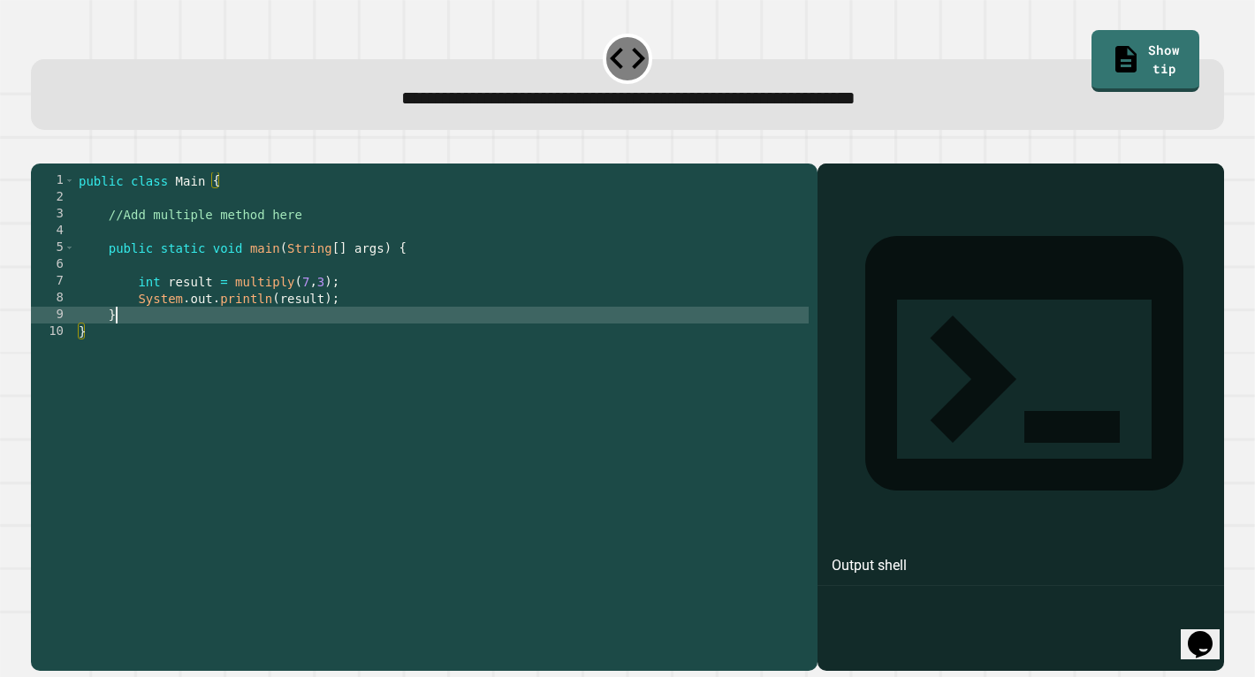
click at [399, 336] on div "public class Main { //Add multiple method here public static void main ( String…" at bounding box center [441, 415] width 733 height 487
click at [352, 258] on div "public class Main { //Add multiple method here public static void main ( String…" at bounding box center [441, 415] width 733 height 487
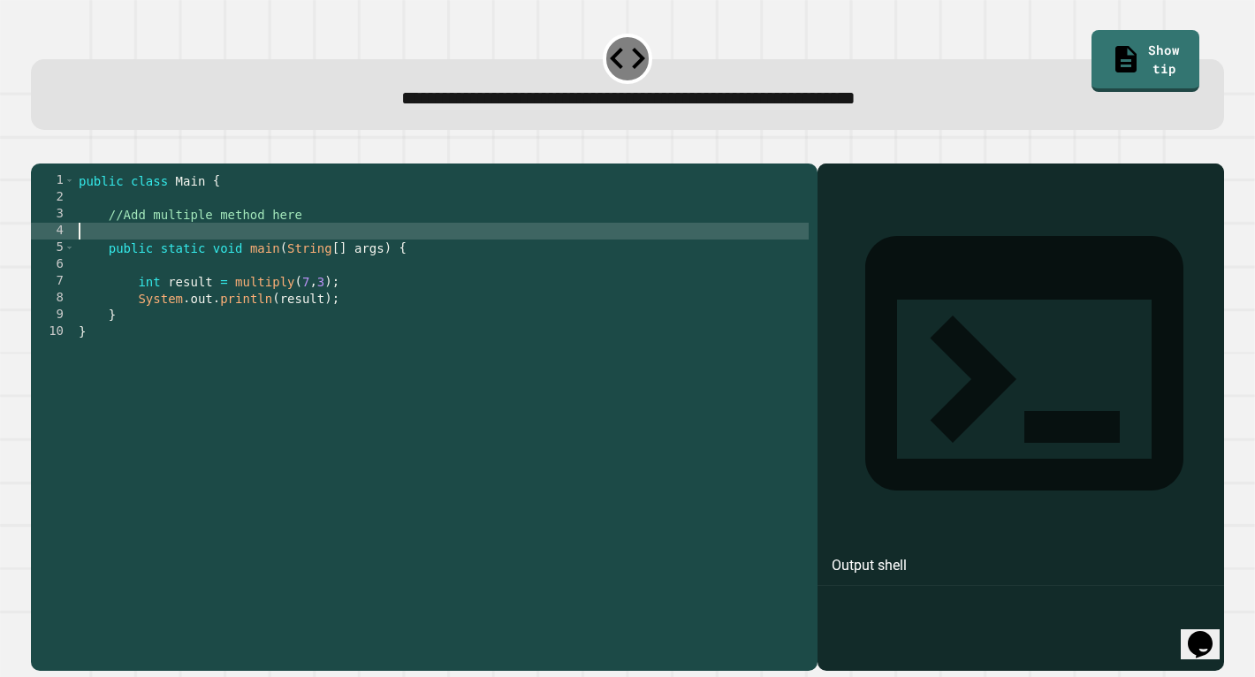
click at [342, 237] on div "public class Main { //Add multiple method here public static void main ( String…" at bounding box center [441, 415] width 733 height 487
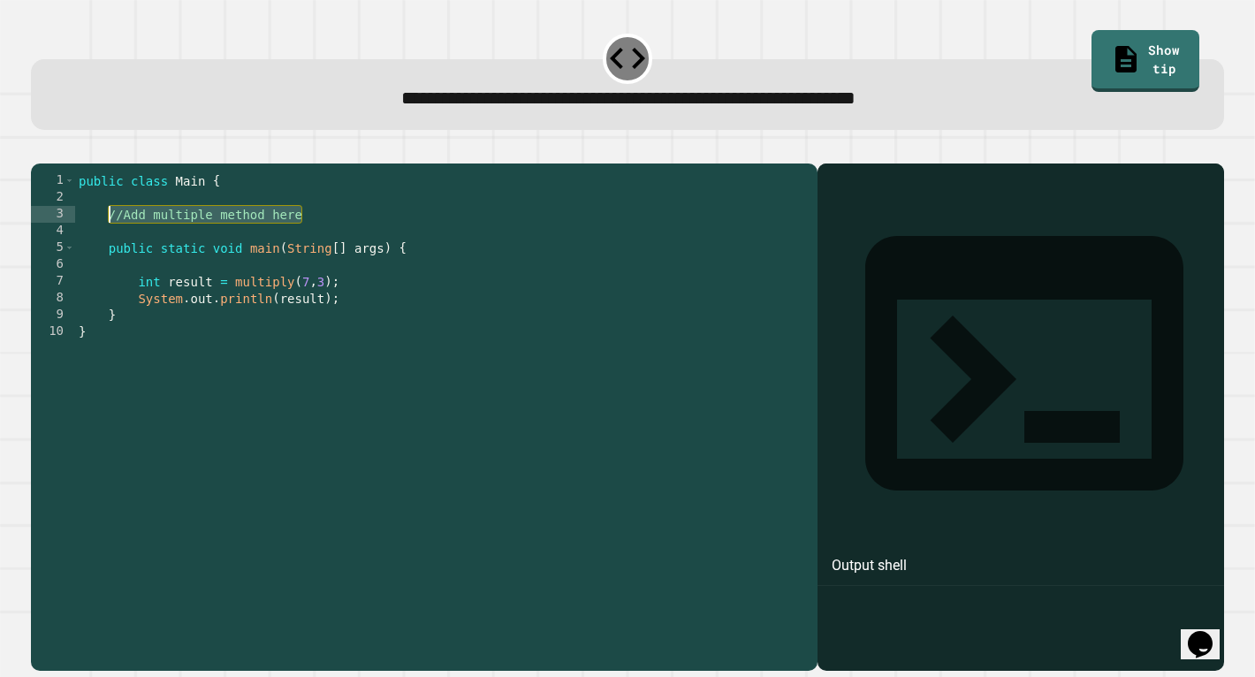
drag, startPoint x: 337, startPoint y: 237, endPoint x: 110, endPoint y: 235, distance: 227.9
click at [110, 235] on div "public class Main { //Add multiple method here public static void main ( String…" at bounding box center [441, 415] width 733 height 487
type textarea "*"
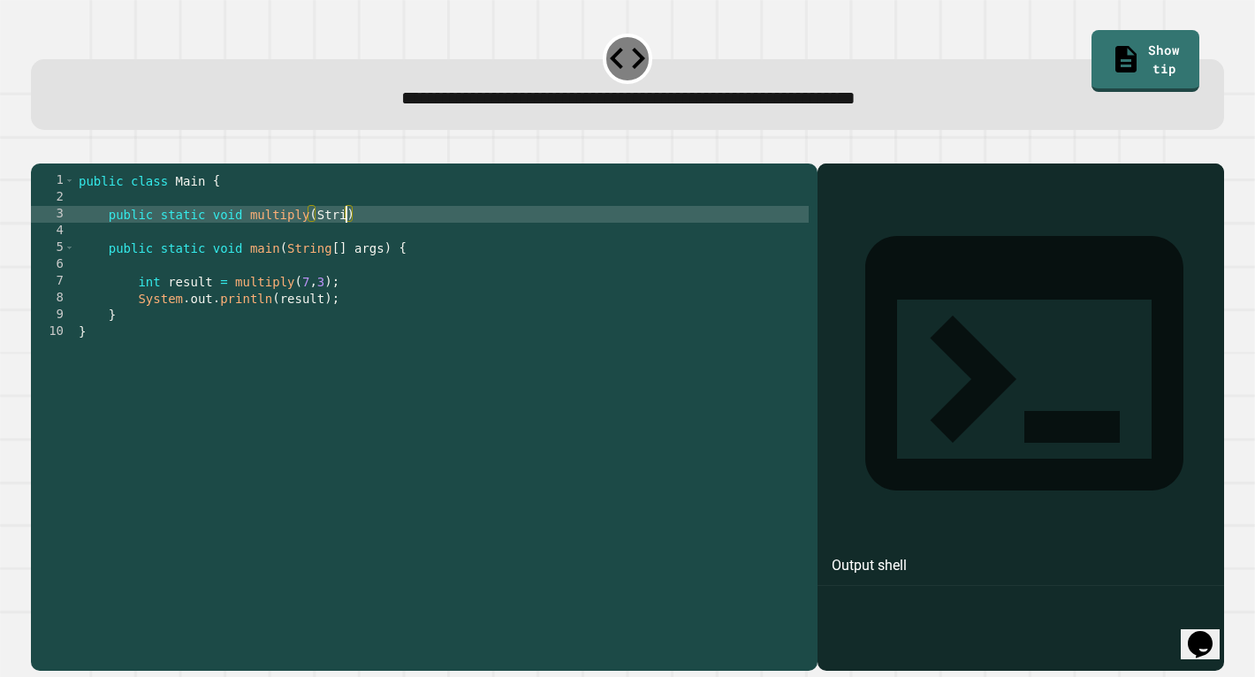
scroll to position [0, 20]
click at [338, 231] on div "public class Main { public static void multiply ( String ) public static void m…" at bounding box center [441, 415] width 733 height 487
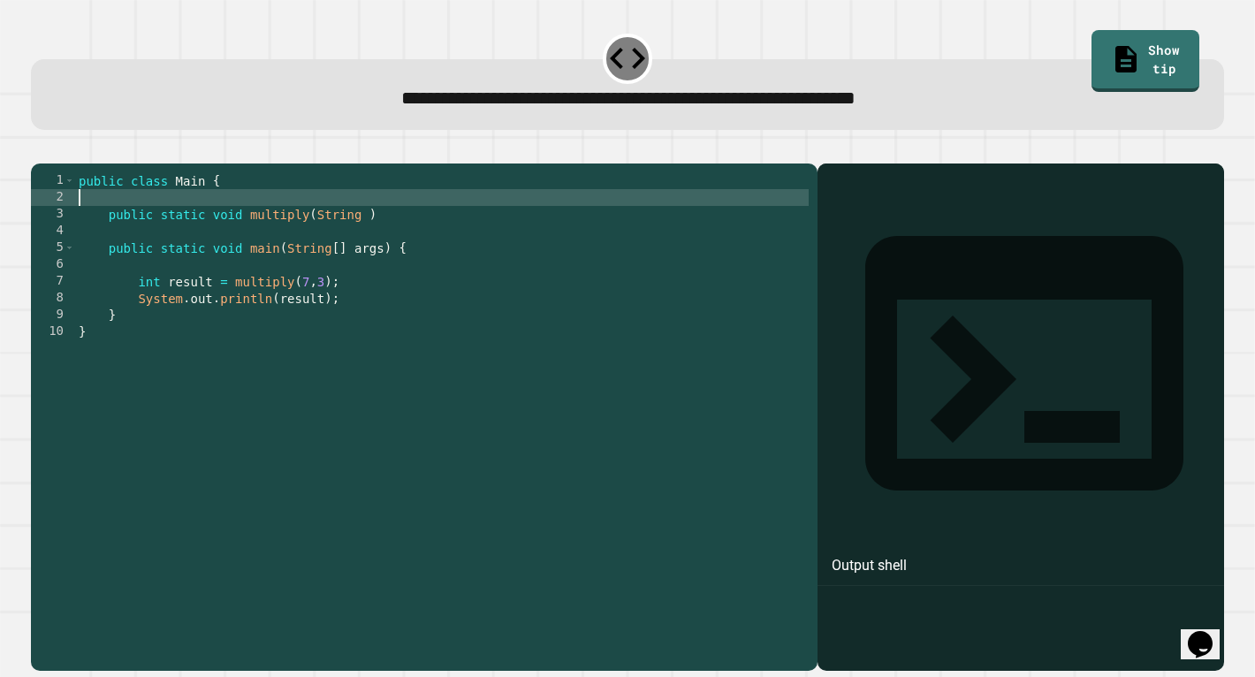
scroll to position [0, 0]
click at [338, 231] on div "public class Main { public static void multiply ( String ) public static void m…" at bounding box center [441, 415] width 733 height 487
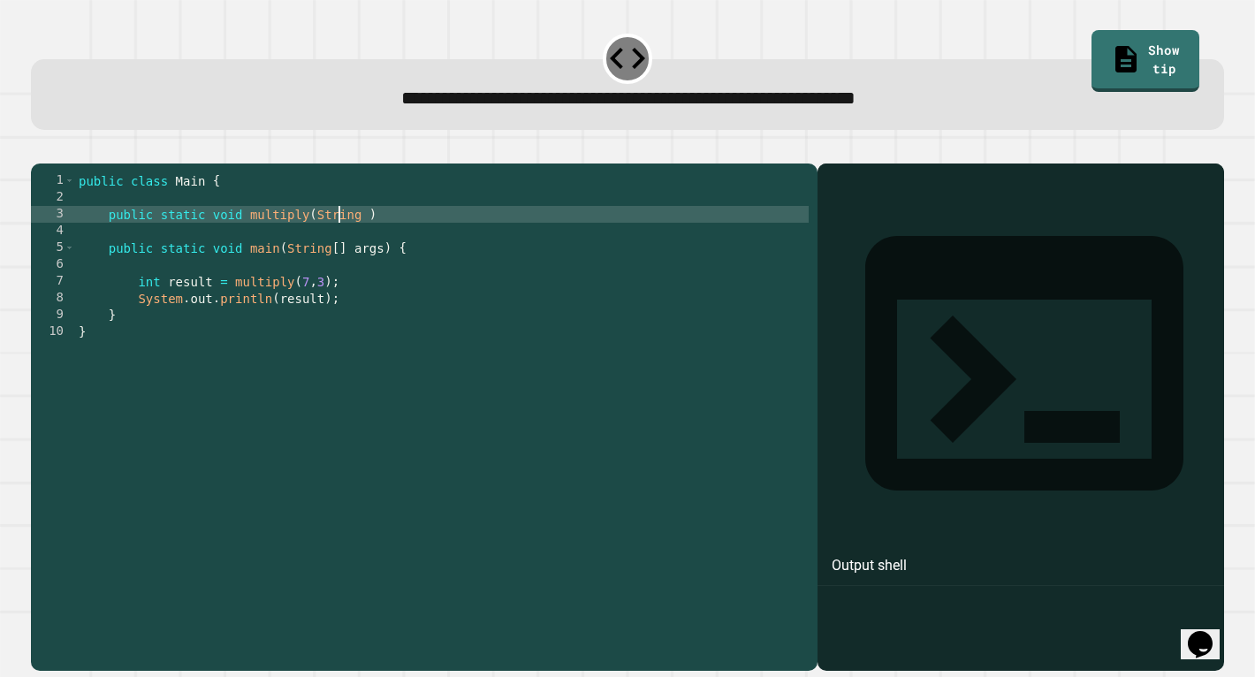
click at [338, 237] on div "public class Main { public static void multiply ( String ) public static void m…" at bounding box center [441, 415] width 733 height 487
click at [346, 236] on div "public class Main { public static void multiply ( int ) public static void main…" at bounding box center [441, 415] width 733 height 487
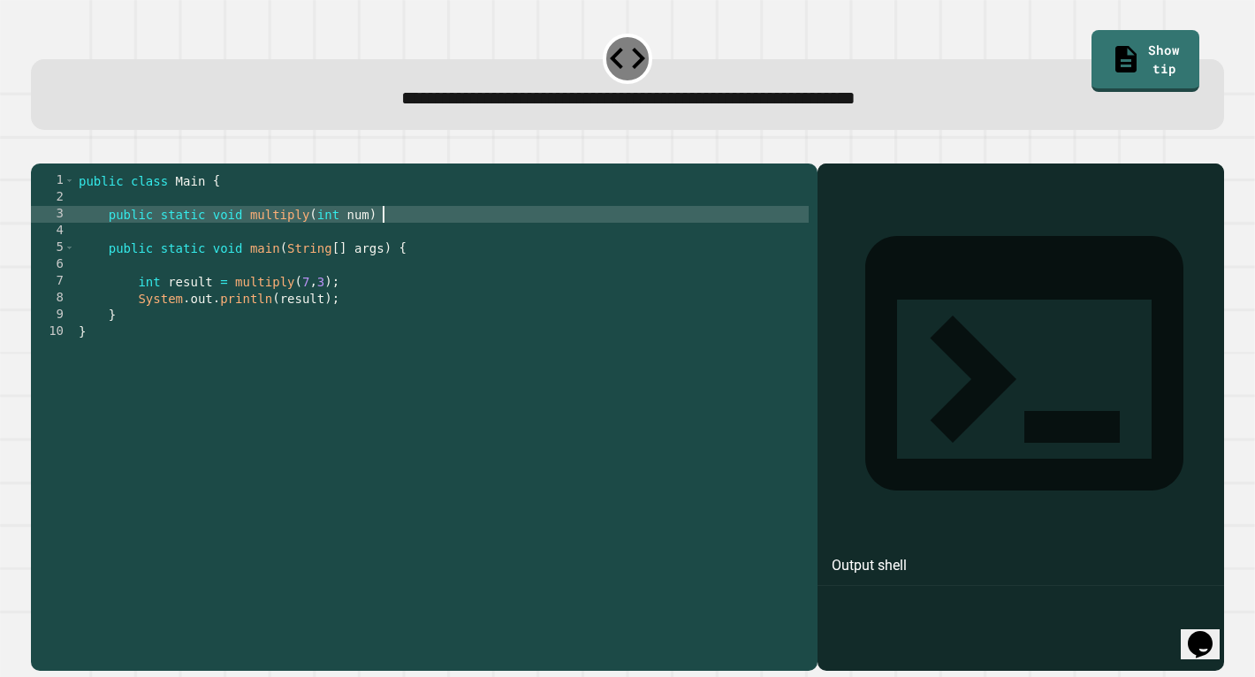
type textarea "**********"
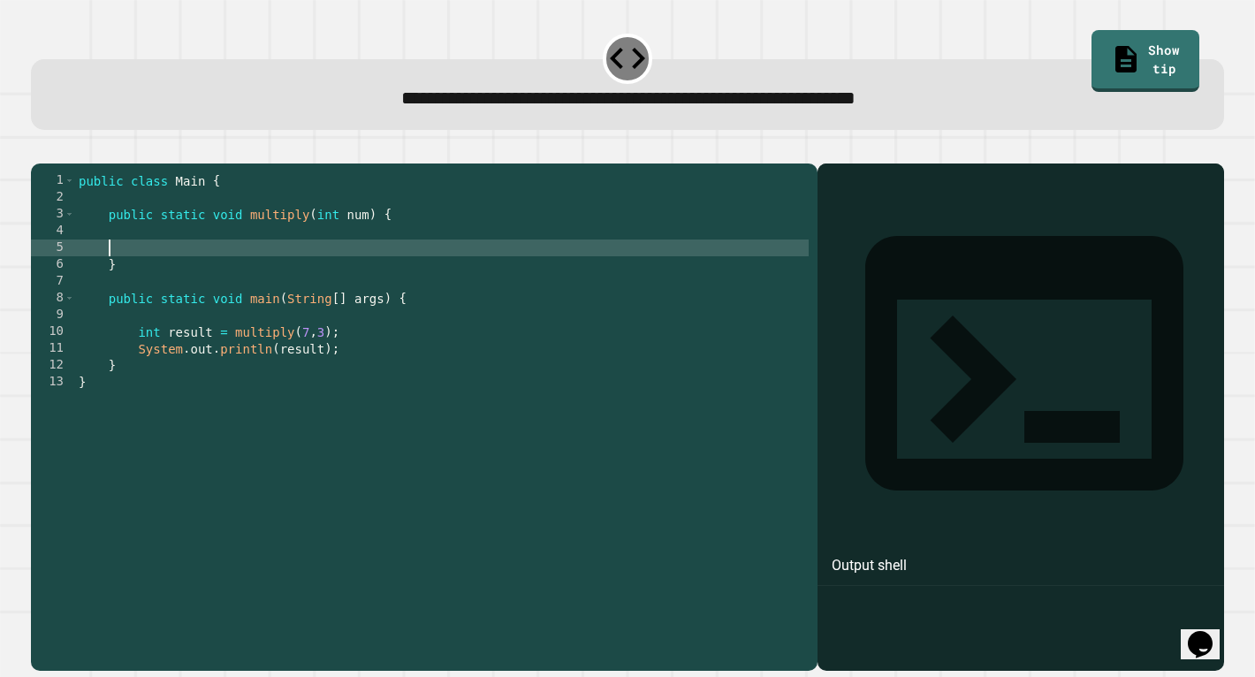
scroll to position [0, 0]
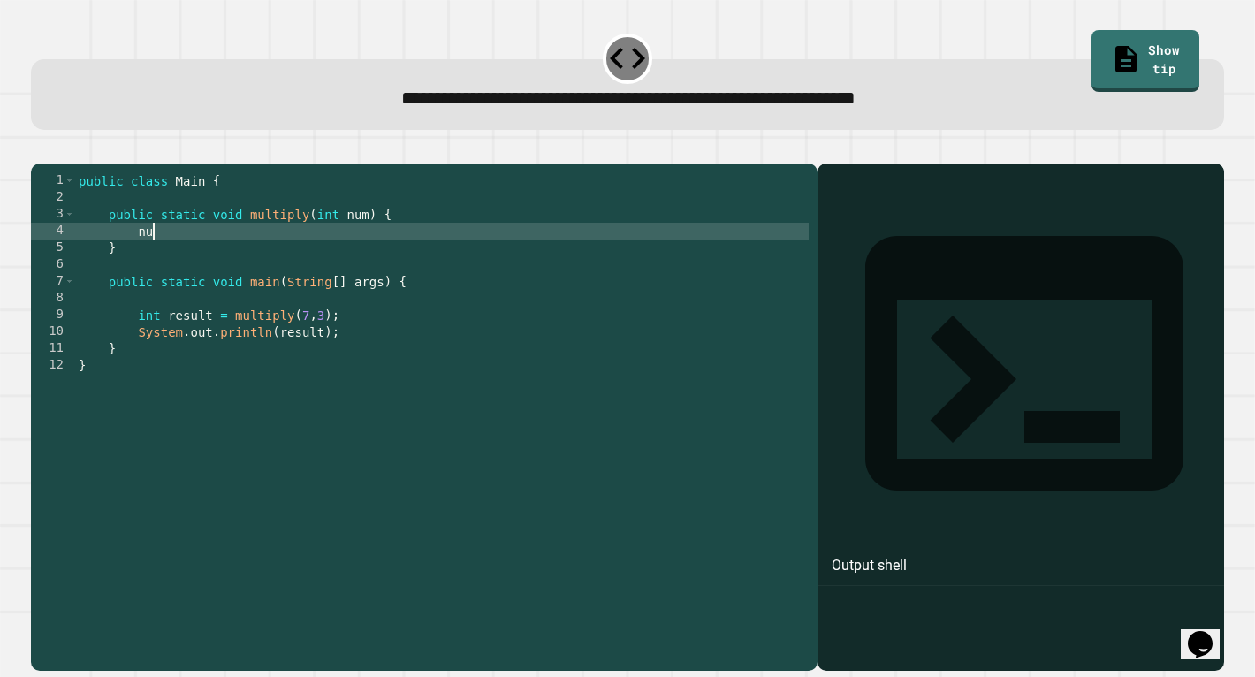
type textarea "*"
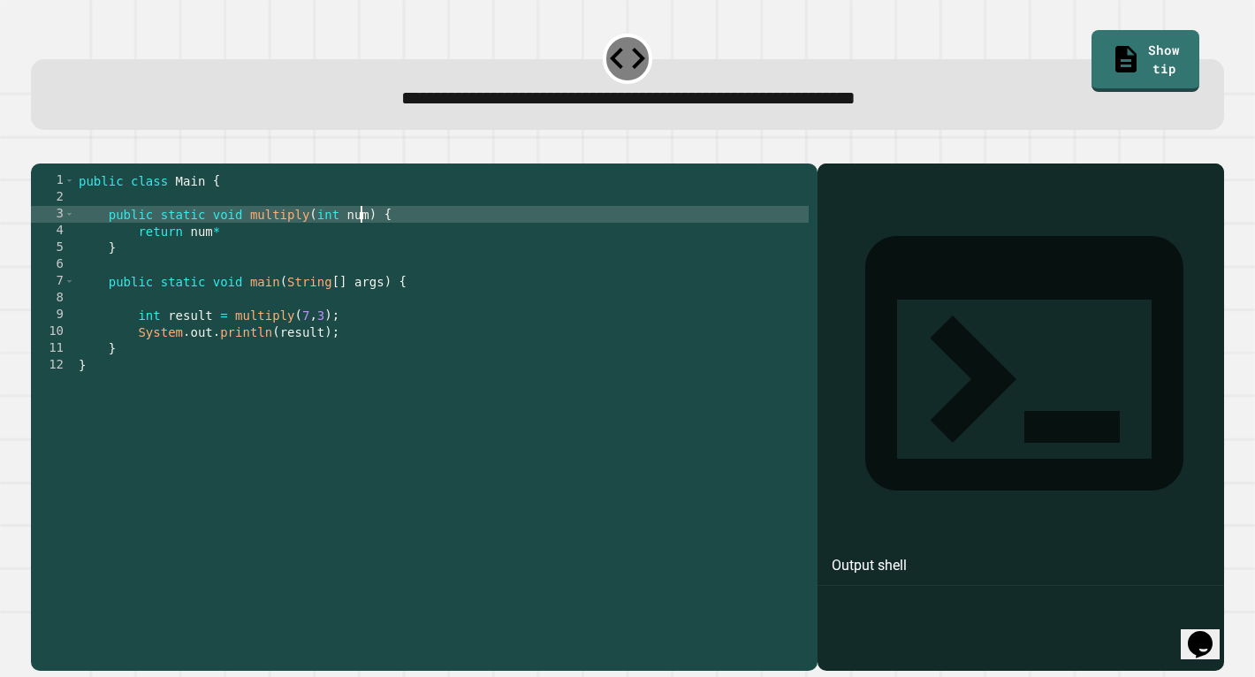
click at [362, 246] on div "public class Main { public static void multiply ( int num ) { return num * } pu…" at bounding box center [441, 415] width 733 height 487
click at [368, 246] on div "public class Main { public static void multiply ( int num ) { return num * } pu…" at bounding box center [441, 415] width 733 height 487
click at [337, 254] on div "public class Main { public static void multiply ( int num1 , int num2 ) { retur…" at bounding box center [441, 415] width 733 height 487
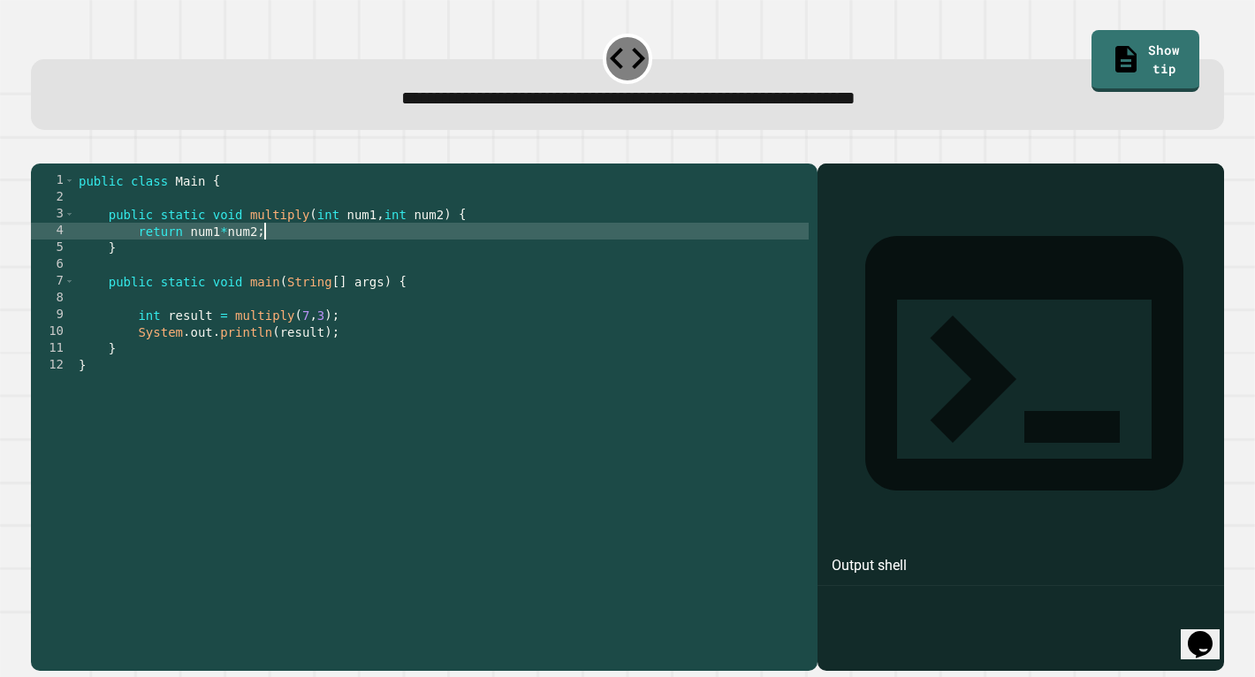
scroll to position [0, 12]
click at [40, 149] on icon "button" at bounding box center [40, 149] width 0 height 0
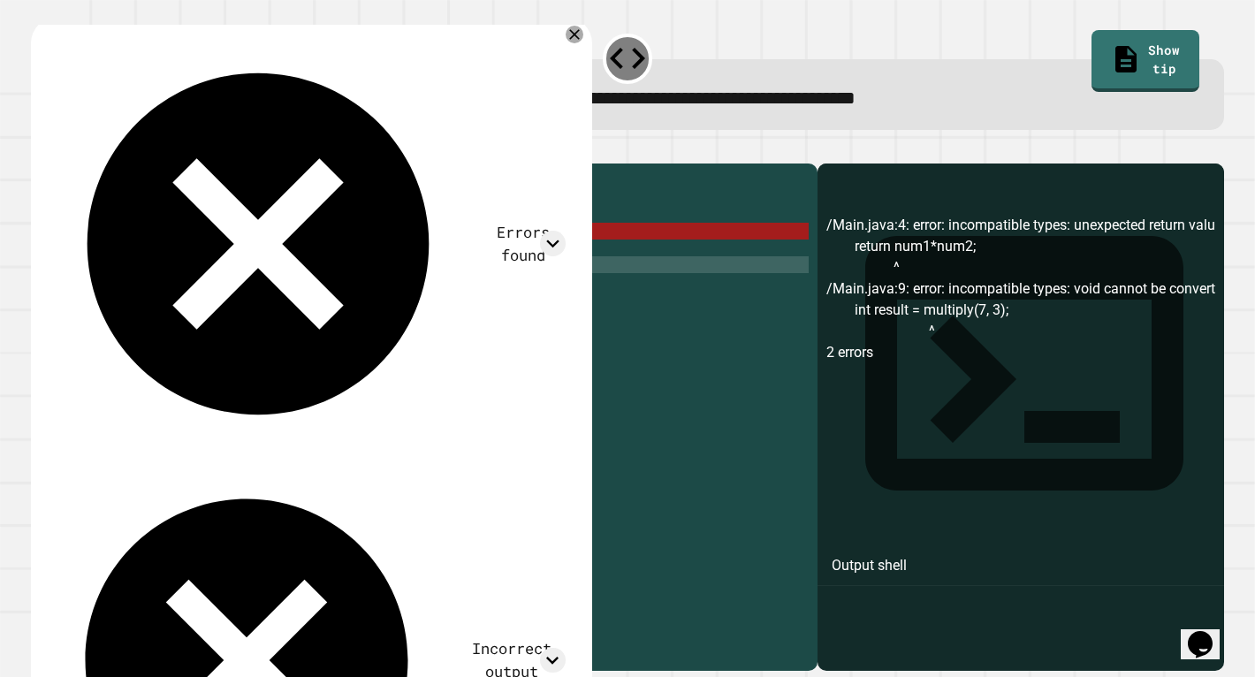
scroll to position [0, 0]
click at [213, 284] on div "public class Main { public static void multiply ( int num1 , int num2 ) { retur…" at bounding box center [441, 415] width 733 height 487
click at [231, 322] on div "public class Main { public static void multiply ( int num1 , int num2 ) { retur…" at bounding box center [441, 415] width 733 height 487
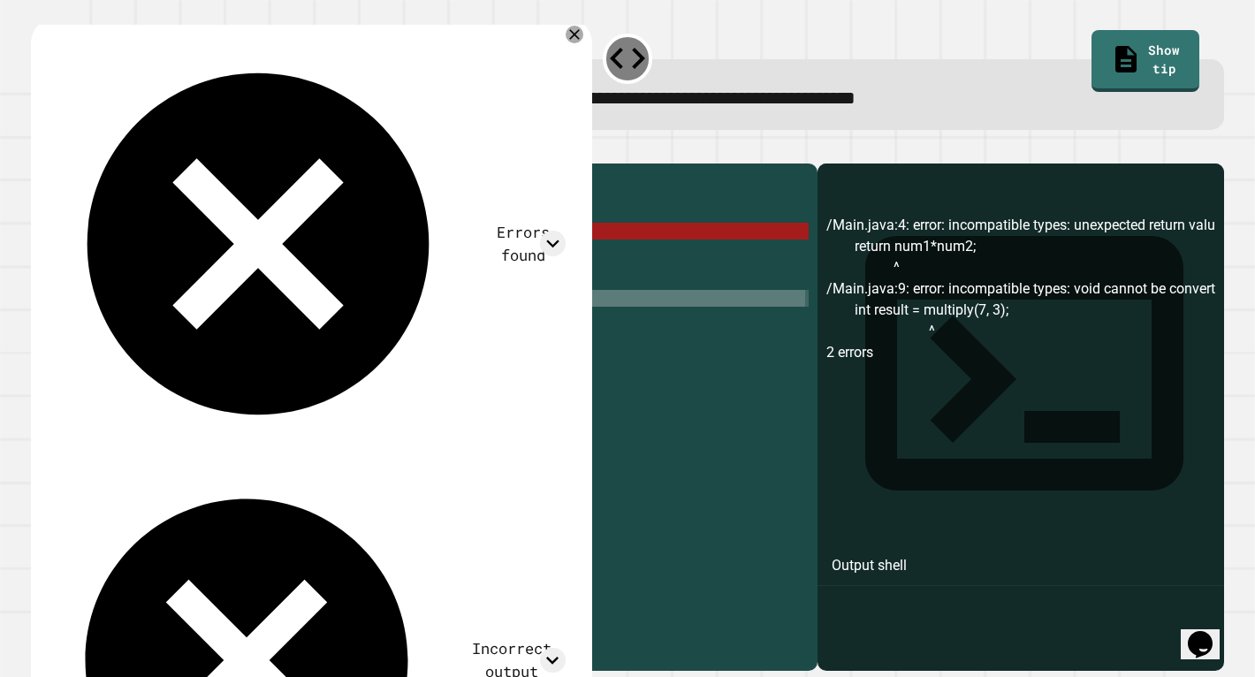
click at [203, 277] on div "public class Main { public static void multiply ( int num1 , int num2 ) { retur…" at bounding box center [441, 415] width 733 height 487
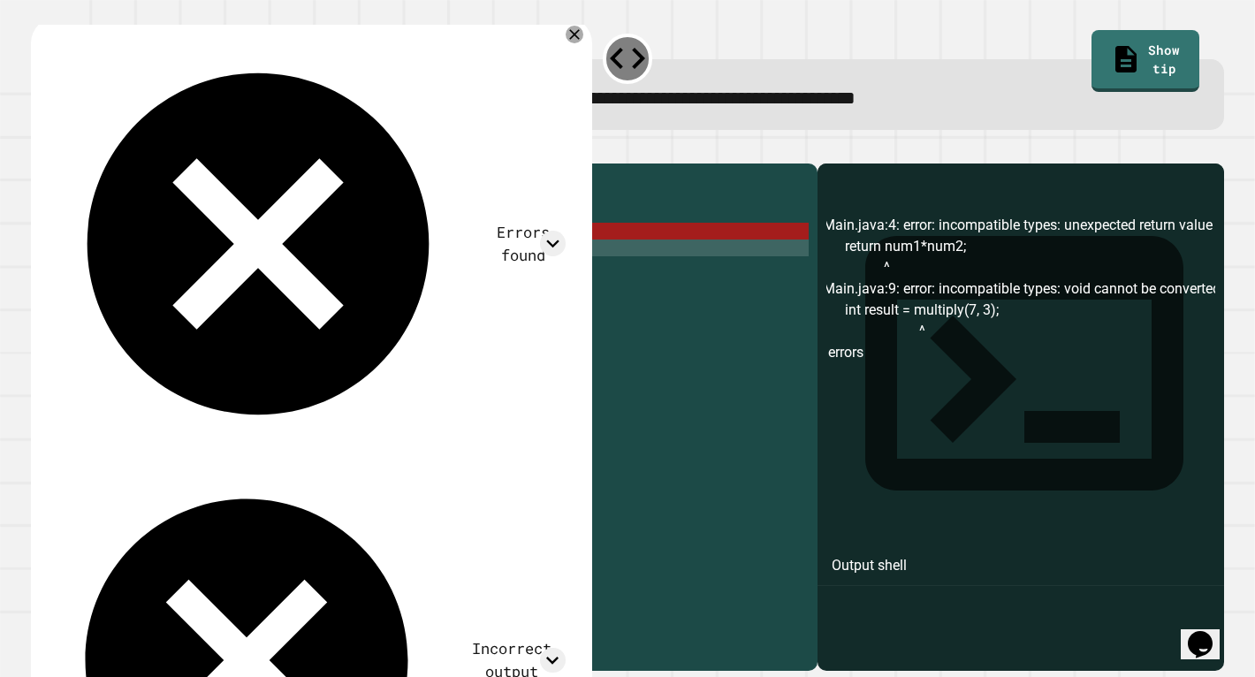
scroll to position [0, 11]
click at [209, 255] on div "public class Main { public static void multiply ( int num1 , int num2 ) { retur…" at bounding box center [441, 415] width 733 height 487
click at [189, 254] on div "public class Main { public static void multiply ( int num1 , int num2 ) { retur…" at bounding box center [441, 415] width 733 height 487
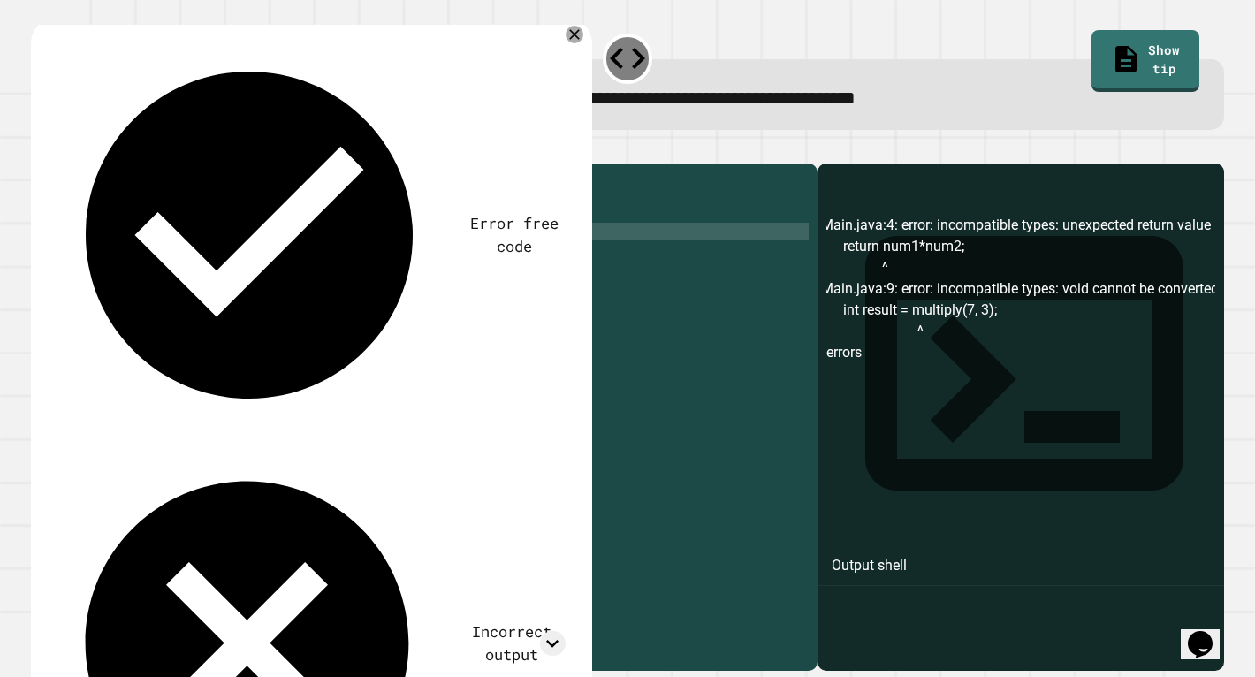
scroll to position [0, 8]
click at [300, 253] on div "public class Main { public static void multiply ( int num1 , int num2 ) { retur…" at bounding box center [441, 415] width 733 height 487
type textarea "**********"
click at [40, 149] on icon "button" at bounding box center [40, 149] width 0 height 0
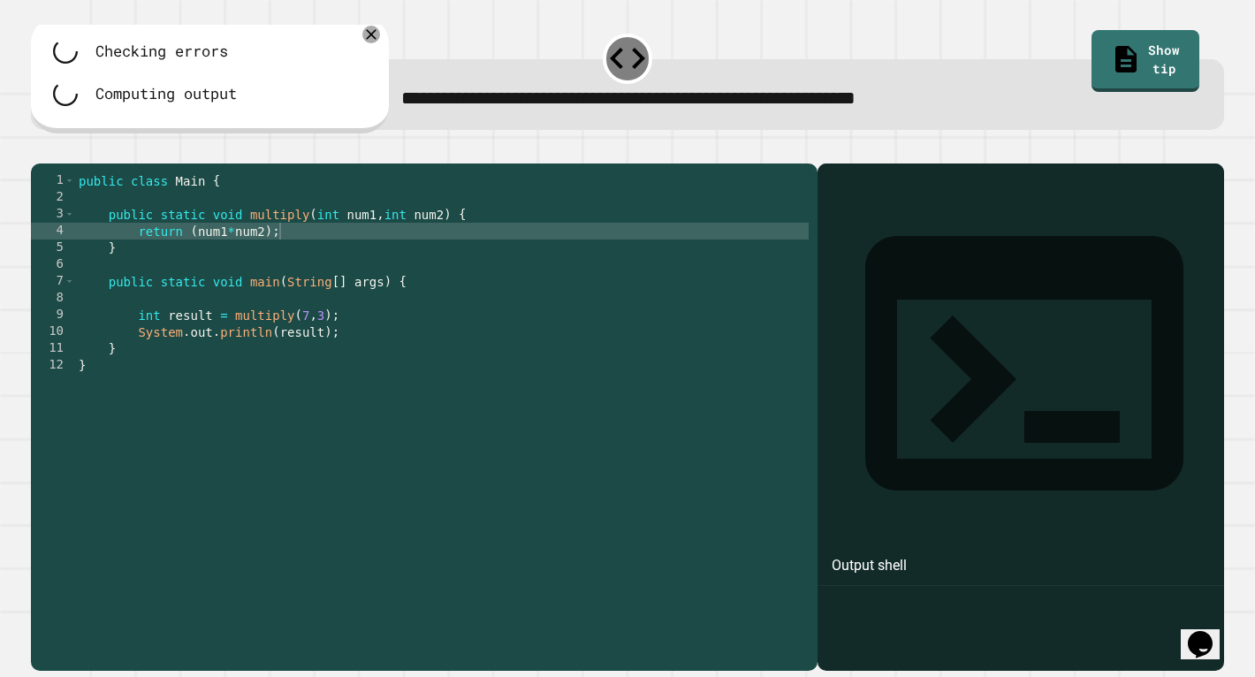
scroll to position [0, 0]
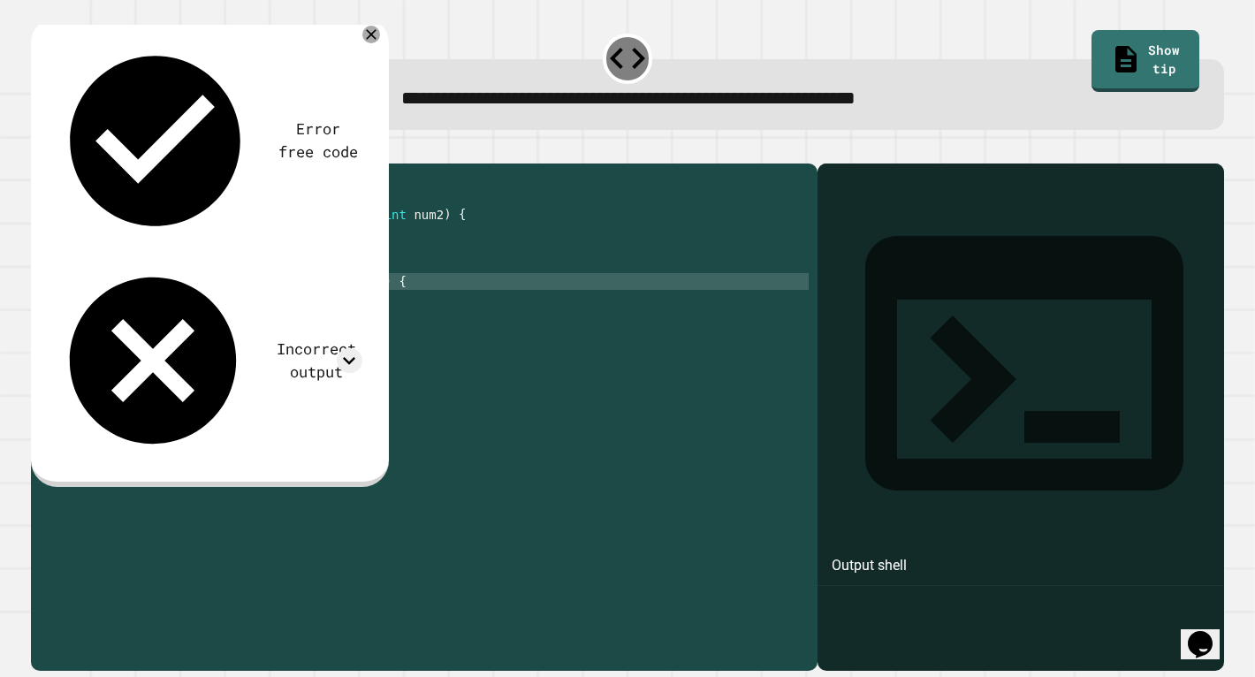
click at [218, 313] on div "public class Main { public static void multiply ( int num1 , int num2 ) { retur…" at bounding box center [441, 415] width 733 height 487
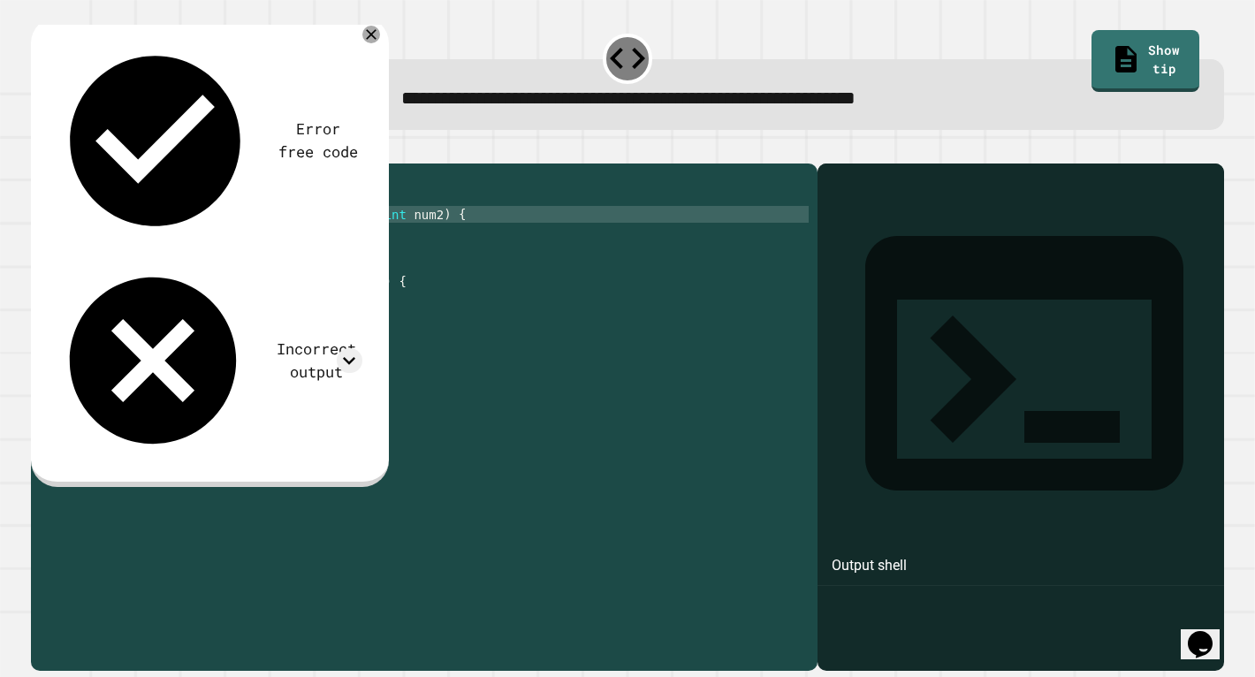
click at [272, 238] on div "public class Main { public static void multiply ( int num1 , int num2 ) { retur…" at bounding box center [441, 415] width 733 height 487
click at [293, 241] on div "public class Main { public static void multiply ( int num1 , int num2 ) { retur…" at bounding box center [441, 415] width 733 height 487
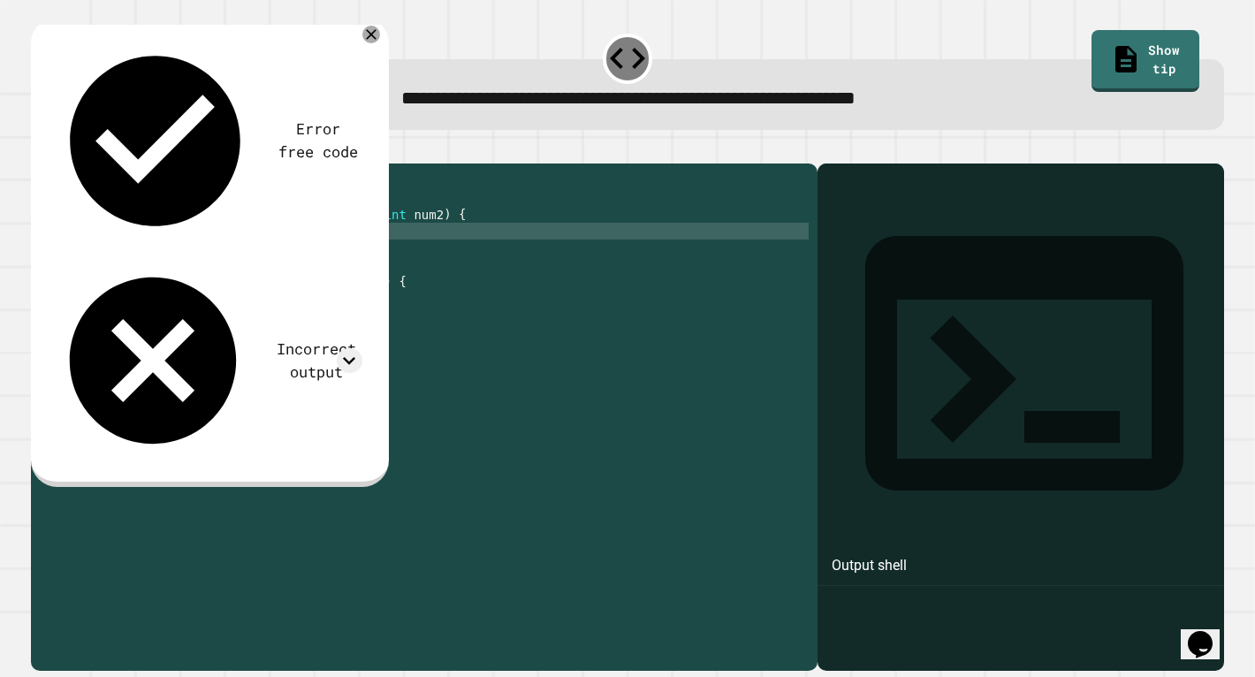
click at [302, 258] on div "public class Main { public static void multiply ( int num1 , int num2 ) { retur…" at bounding box center [441, 415] width 733 height 487
click at [276, 242] on div "public class Main { public static void multiply ( int num1 , int num2 ) { retur…" at bounding box center [441, 415] width 733 height 487
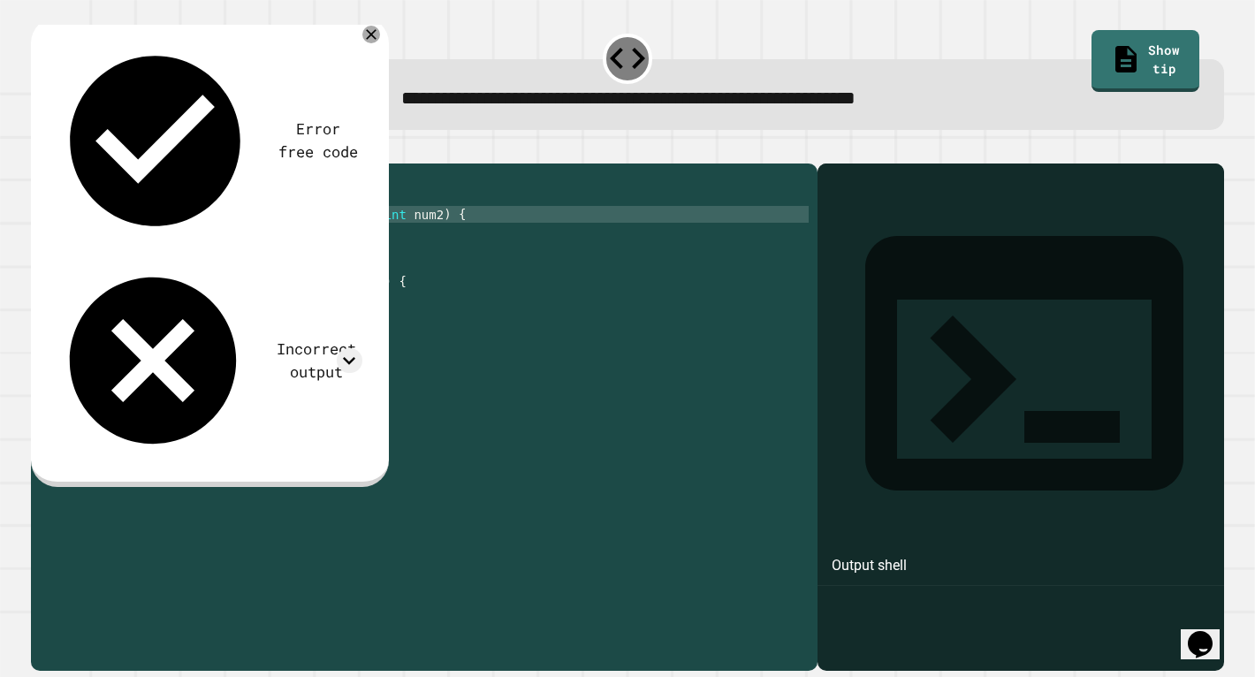
click at [276, 242] on div "public class Main { public static void multiply ( int num1 , int num2 ) { retur…" at bounding box center [441, 415] width 733 height 487
click at [317, 259] on div "public class Main { public static void multiply ( int num1 , int num2 ) { retur…" at bounding box center [441, 415] width 733 height 487
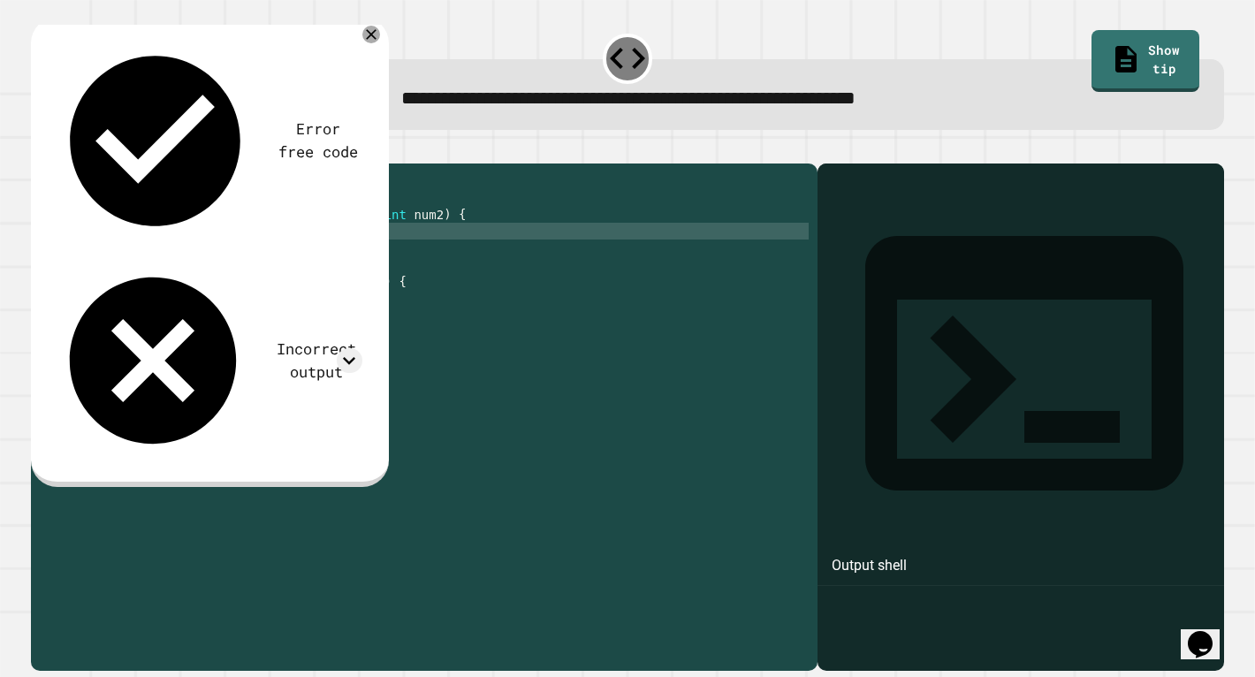
click at [317, 259] on div "public class Main { public static void multiply ( int num1 , int num2 ) { retur…" at bounding box center [441, 415] width 733 height 487
click at [318, 259] on div "public class Main { public static void multiply ( int num1 , int num2 ) { retur…" at bounding box center [441, 415] width 733 height 487
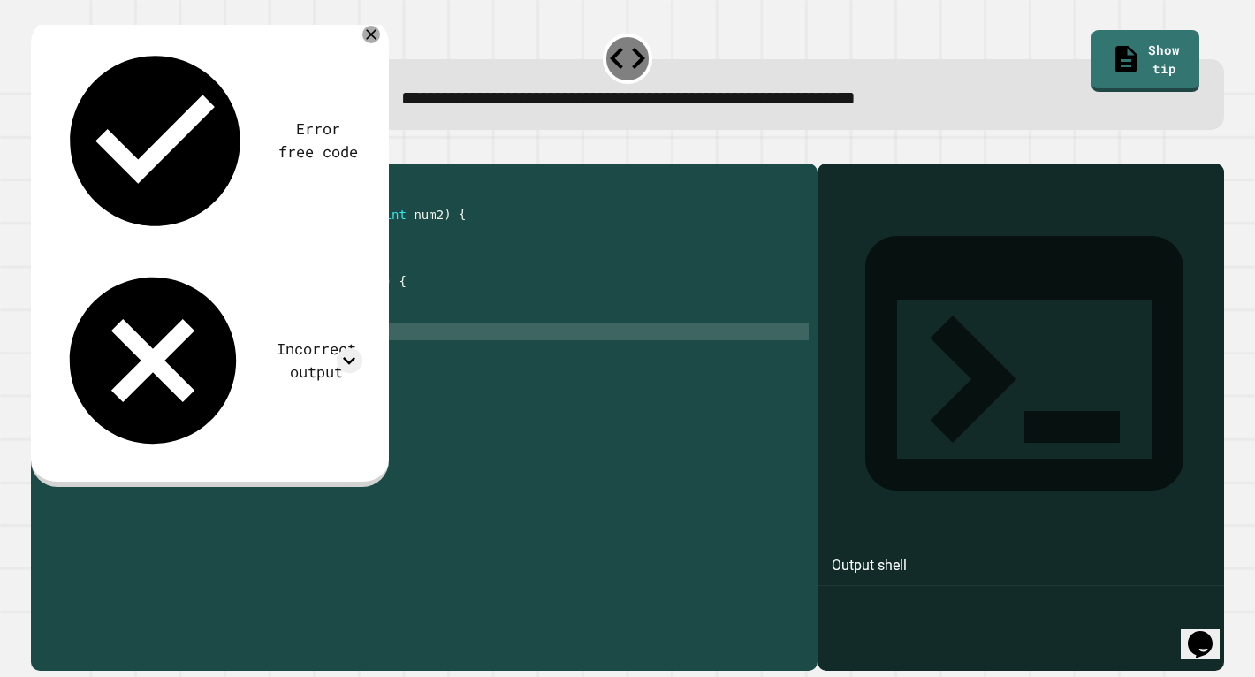
click at [276, 355] on div "public class Main { public static void multiply ( int num1 , int num2 ) { retur…" at bounding box center [441, 415] width 733 height 487
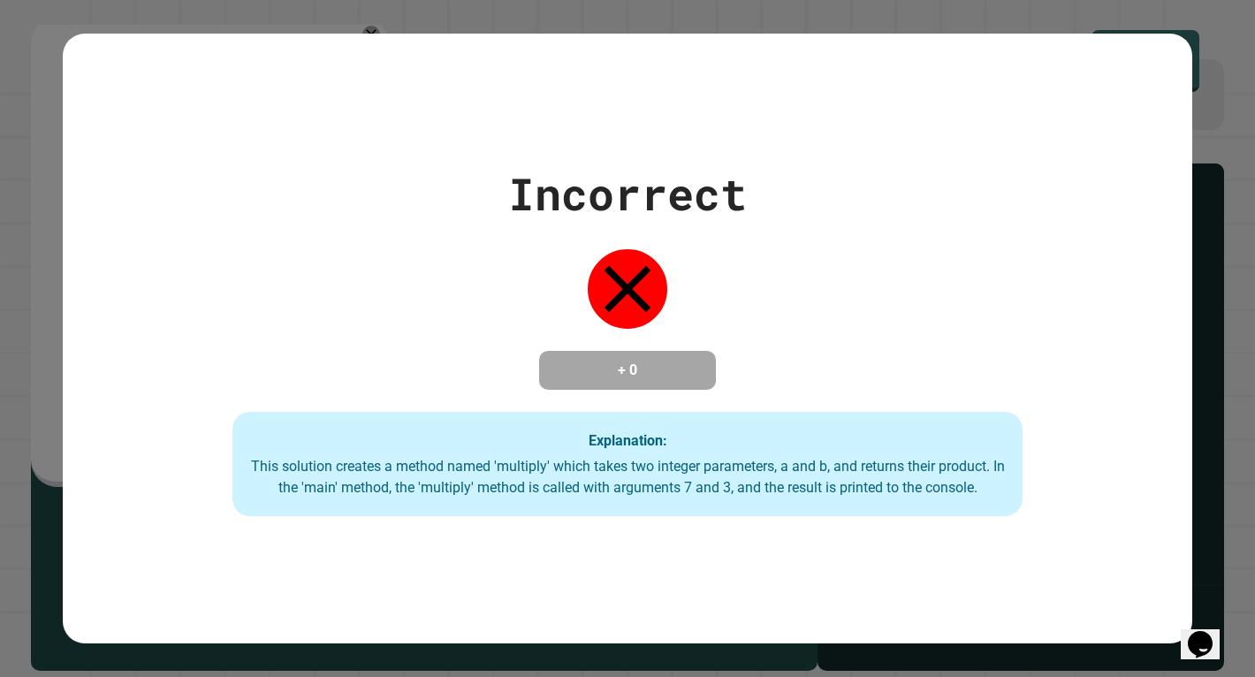
click at [350, 284] on div "Incorrect + 0 Explanation: This solution creates a method named 'multiply' whic…" at bounding box center [627, 338] width 1129 height 355
click at [368, 258] on div "Incorrect + 0 Explanation: This solution creates a method named 'multiply' whic…" at bounding box center [627, 338] width 1129 height 355
